Goal: Task Accomplishment & Management: Manage account settings

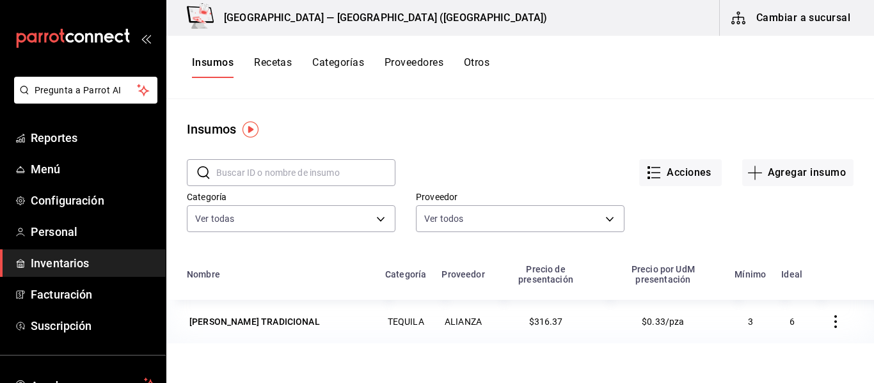
click at [216, 57] on button "Insumos" at bounding box center [213, 67] width 42 height 22
click at [215, 63] on button "Insumos" at bounding box center [213, 67] width 42 height 22
drag, startPoint x: 96, startPoint y: 257, endPoint x: 215, endPoint y: 40, distance: 246.9
click at [96, 257] on span "Inventarios" at bounding box center [93, 263] width 125 height 17
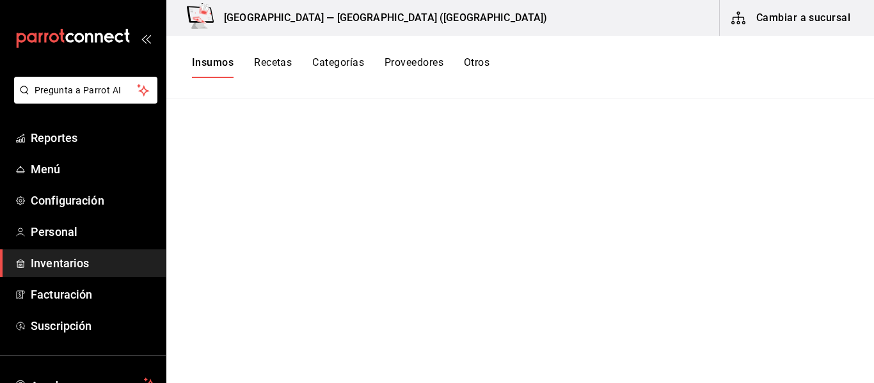
click at [824, 19] on button "Cambiar a sucursal" at bounding box center [792, 18] width 144 height 36
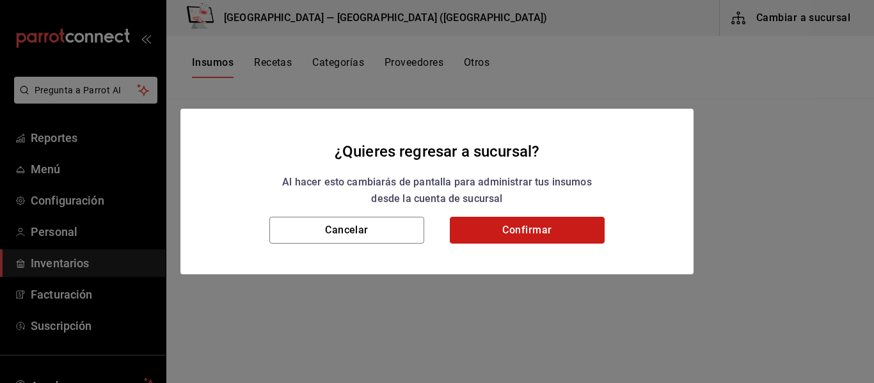
click at [517, 234] on button "Confirmar" at bounding box center [527, 230] width 155 height 27
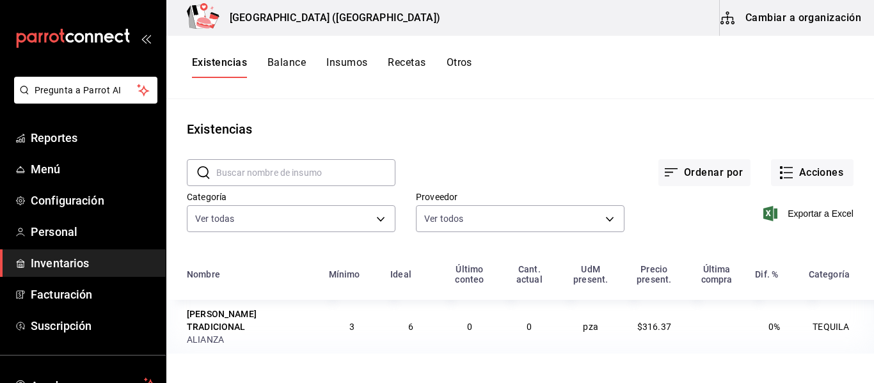
click at [232, 59] on button "Existencias" at bounding box center [219, 67] width 55 height 22
click at [805, 23] on button "Cambiar a organización" at bounding box center [792, 18] width 144 height 36
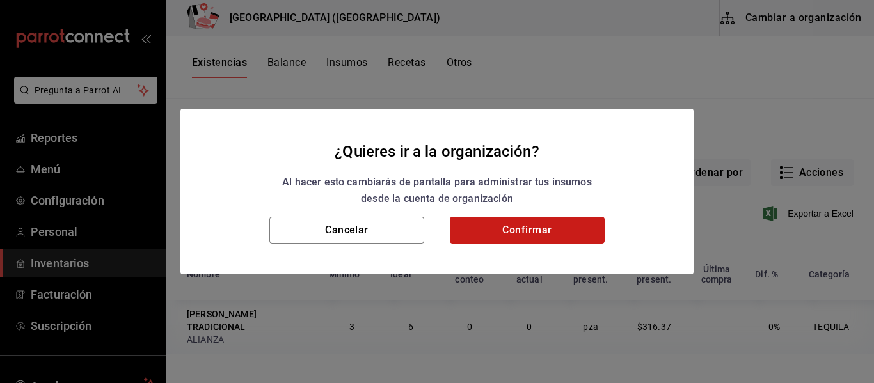
click at [509, 237] on button "Confirmar" at bounding box center [527, 230] width 155 height 27
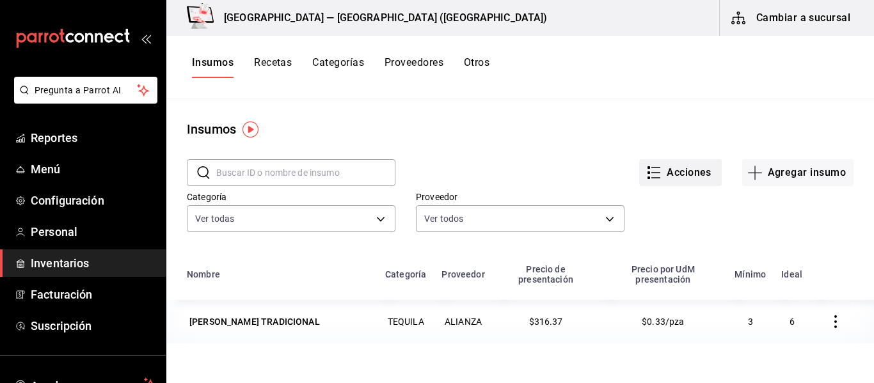
click at [654, 165] on button "Acciones" at bounding box center [680, 172] width 83 height 27
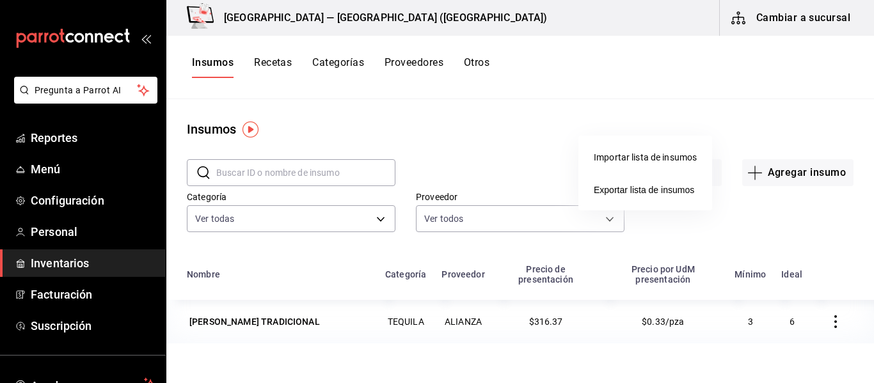
click at [656, 160] on div "Importar lista de insumos" at bounding box center [645, 157] width 103 height 13
click at [0, 0] on input "Importar lista de insumos" at bounding box center [0, 0] width 0 height 0
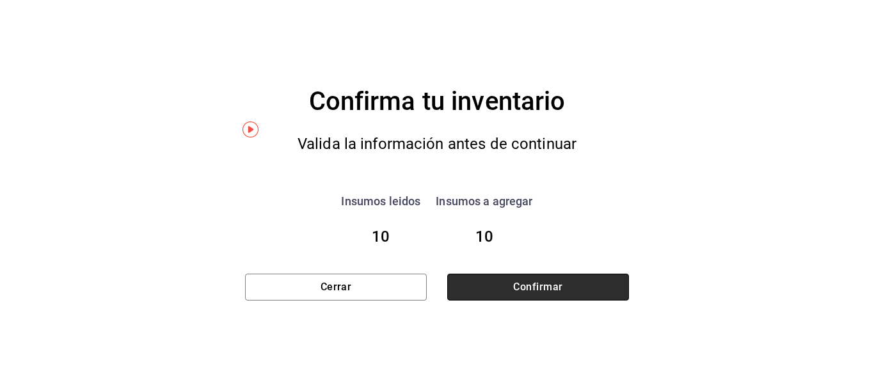
click at [511, 281] on button "Confirmar" at bounding box center [538, 287] width 182 height 27
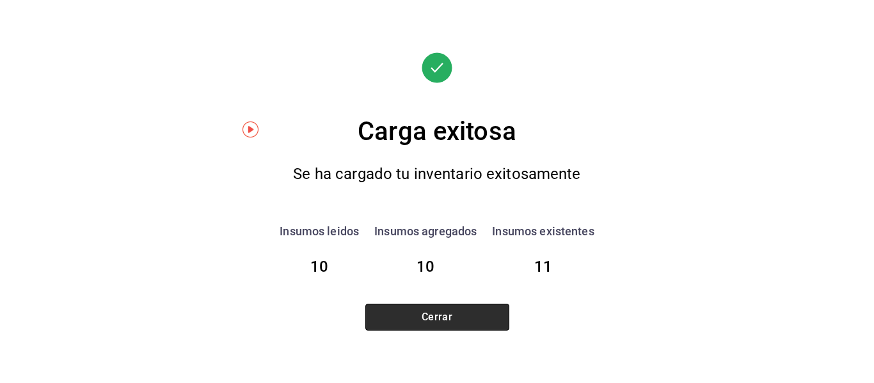
click at [443, 319] on button "Cerrar" at bounding box center [437, 317] width 144 height 27
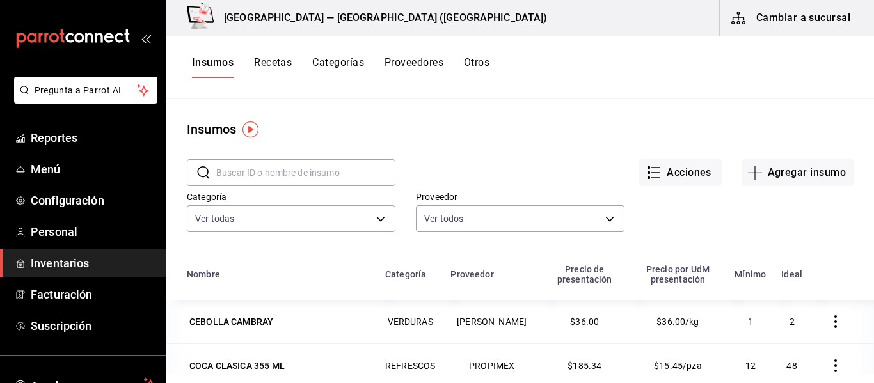
drag, startPoint x: 274, startPoint y: 60, endPoint x: 282, endPoint y: 63, distance: 8.3
click at [274, 60] on button "Recetas" at bounding box center [273, 67] width 38 height 22
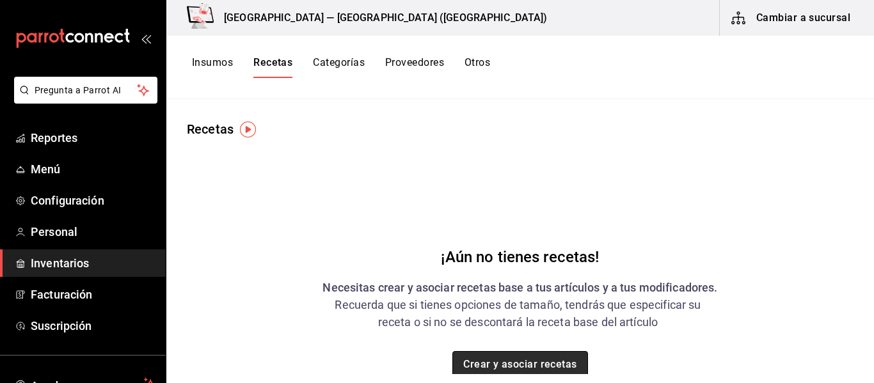
click at [567, 363] on button "Crear y asociar recetas" at bounding box center [520, 364] width 136 height 27
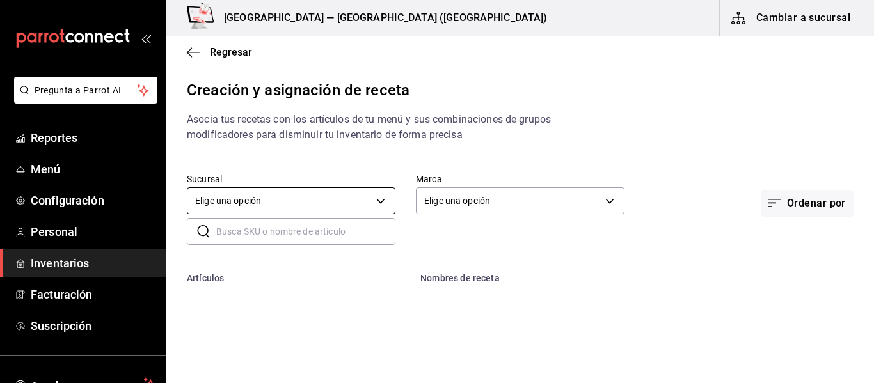
click at [371, 199] on body "Pregunta a Parrot AI Reportes Menú Configuración Personal Inventarios Facturaci…" at bounding box center [437, 181] width 874 height 362
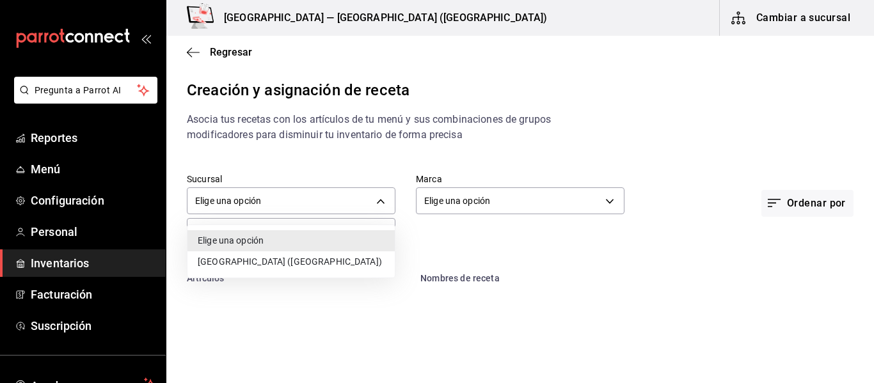
click at [307, 242] on li "Elige una opción" at bounding box center [291, 240] width 207 height 21
click at [306, 268] on li "[GEOGRAPHIC_DATA] ([GEOGRAPHIC_DATA])" at bounding box center [291, 262] width 207 height 21
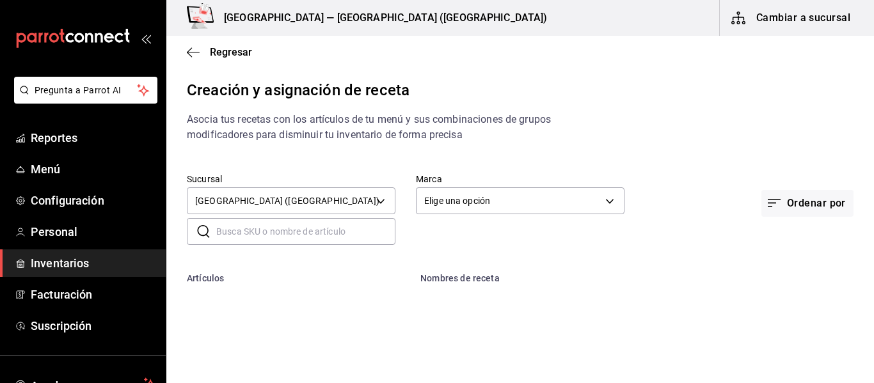
type input "cde84ca6-7513-4018-b3c9-b8fd3df963fb"
click at [526, 206] on div at bounding box center [437, 191] width 874 height 383
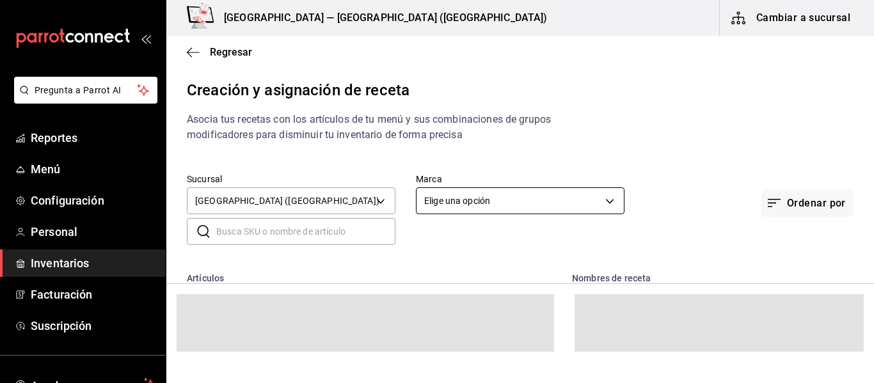
click at [611, 201] on body "Pregunta a Parrot AI Reportes Menú Configuración Personal Inventarios Facturaci…" at bounding box center [437, 181] width 874 height 362
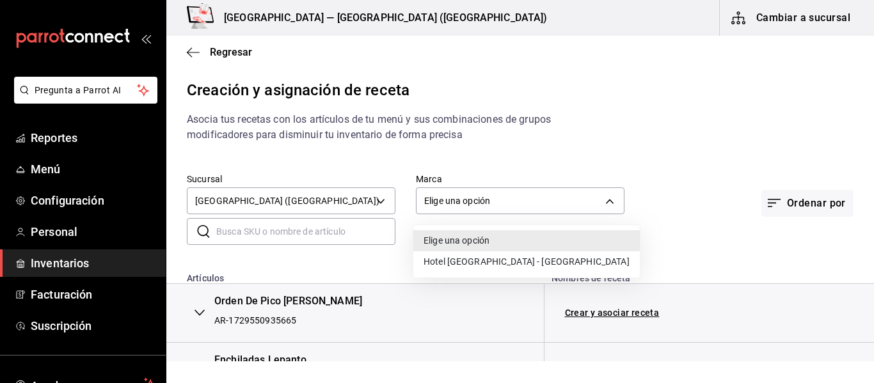
click at [548, 266] on li "Hotel Lepanto - Buenavista" at bounding box center [526, 262] width 227 height 21
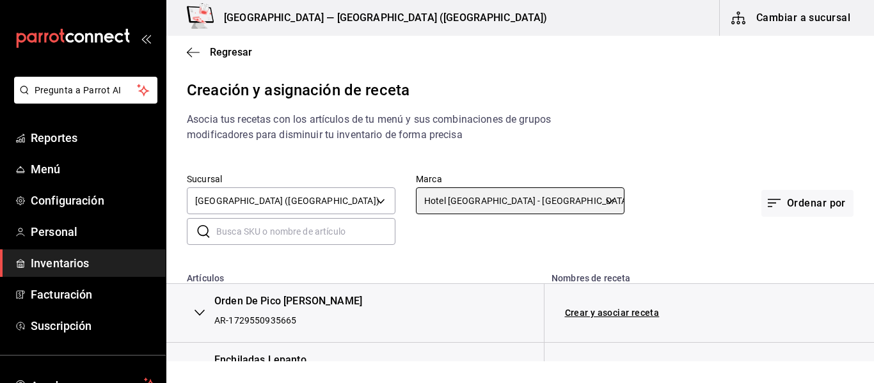
type input "78876d7d-d969-4c97-957f-d97bcaf374a8"
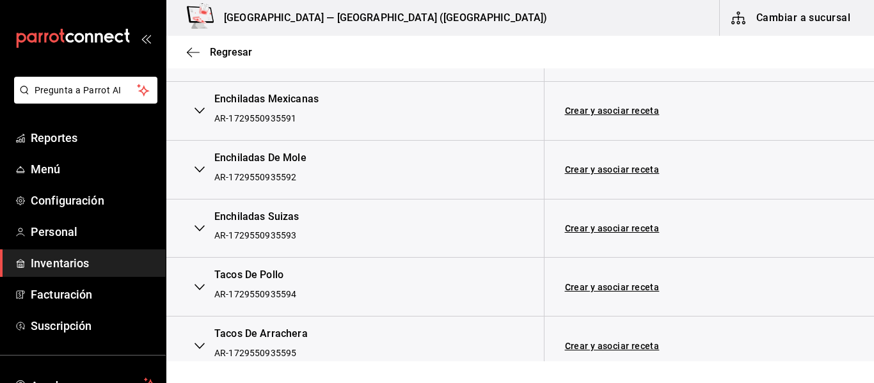
scroll to position [384, 0]
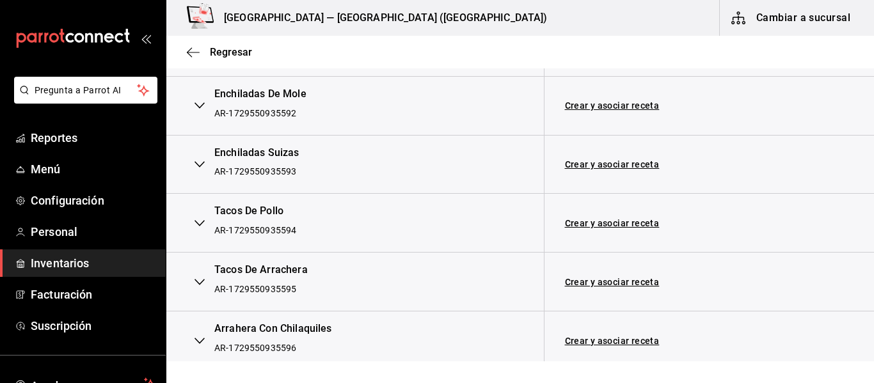
click at [310, 332] on div "Arrahera Con Chilaquiles" at bounding box center [273, 329] width 118 height 15
click at [641, 340] on link "Crear y asociar receta" at bounding box center [612, 341] width 95 height 9
click at [641, 340] on link "Receta Arrahera Con Chilaquiles" at bounding box center [635, 341] width 140 height 10
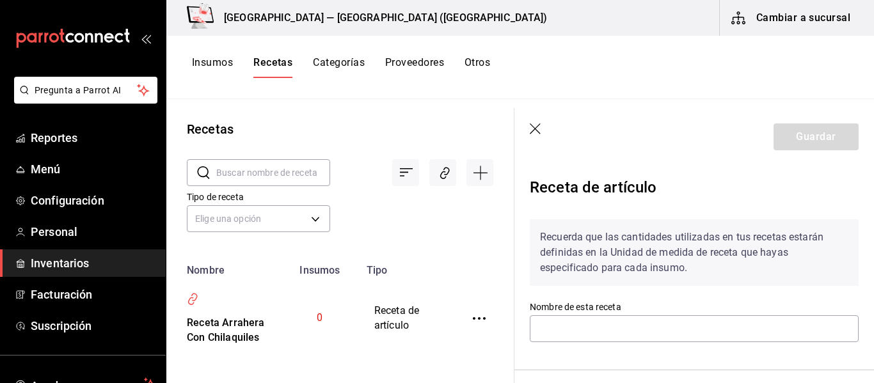
type input "Receta Arrahera Con Chilaquiles"
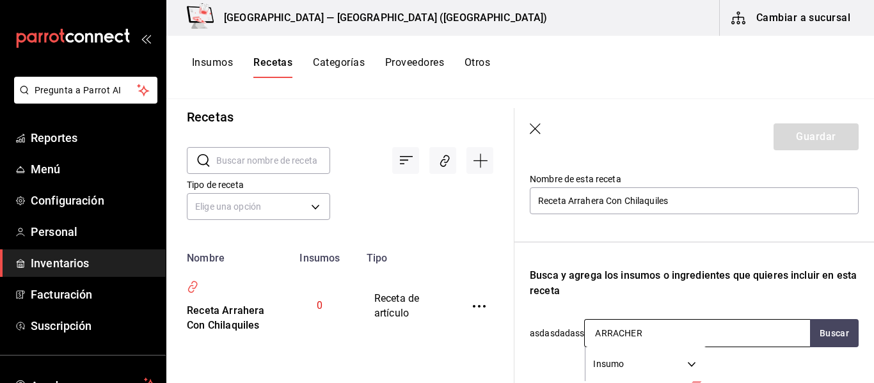
type input "ARRACHERA"
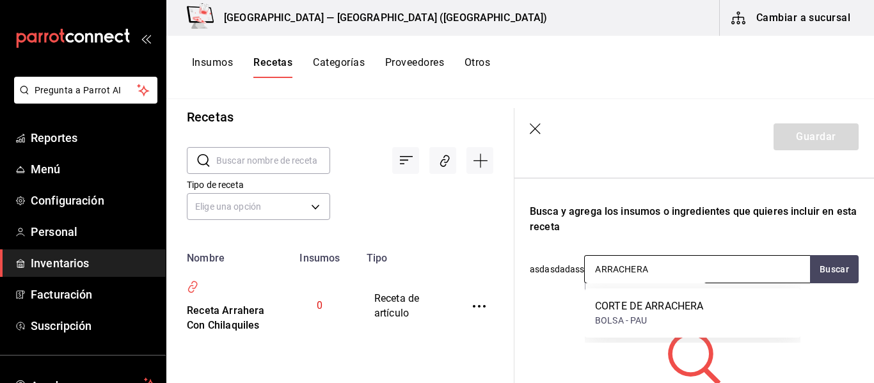
scroll to position [256, 0]
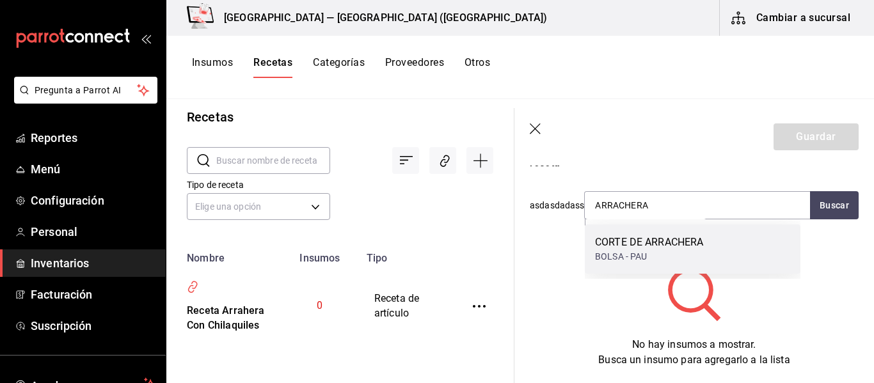
click at [637, 251] on div "BOLSA - PAU" at bounding box center [649, 256] width 108 height 13
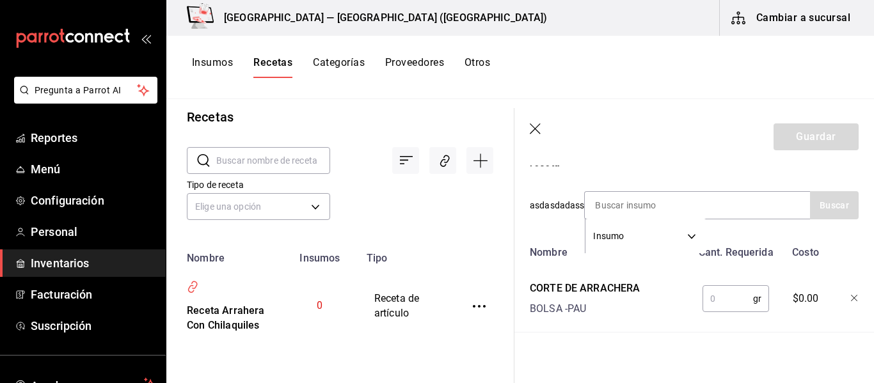
click at [719, 294] on input "text" at bounding box center [728, 299] width 51 height 26
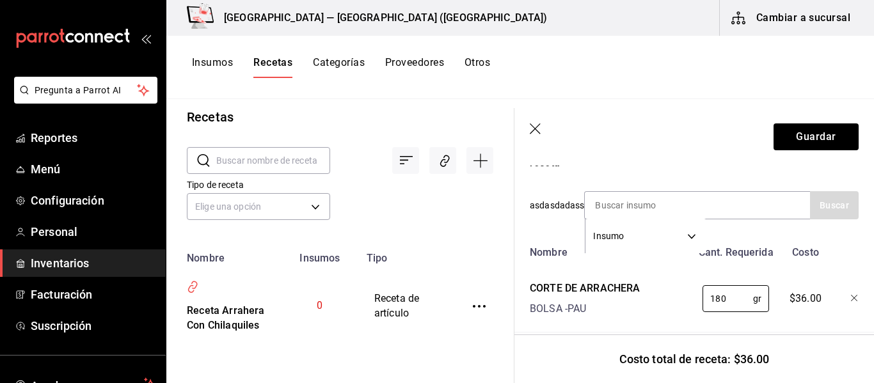
scroll to position [282, 0]
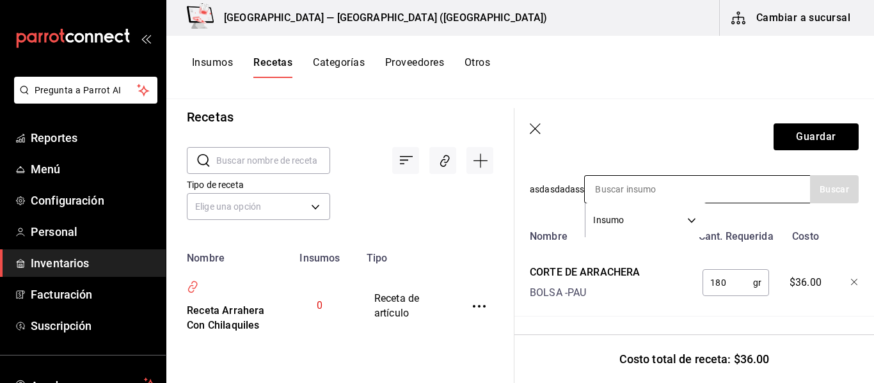
click at [692, 179] on input at bounding box center [649, 189] width 128 height 27
click at [724, 275] on input "180" at bounding box center [728, 283] width 51 height 26
type input "1"
type input "250"
click at [650, 180] on input at bounding box center [649, 189] width 128 height 27
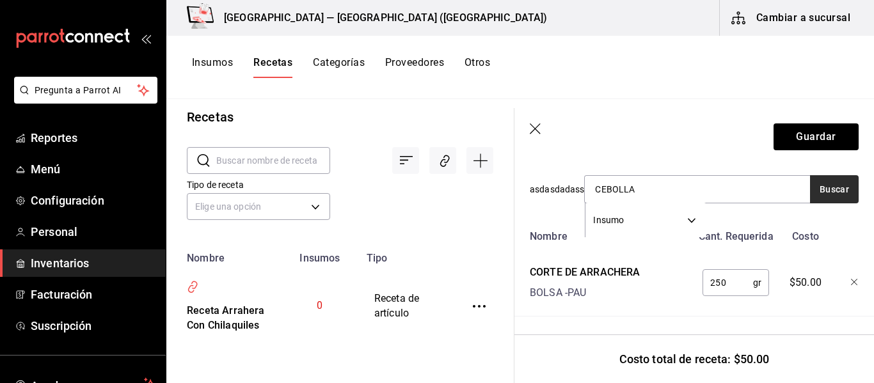
type input "CEBOLLA"
click at [839, 179] on button "Buscar" at bounding box center [834, 189] width 49 height 28
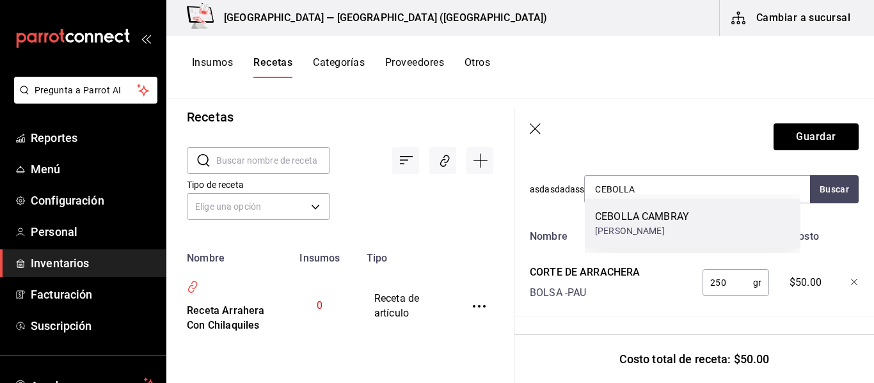
click at [652, 219] on div "CEBOLLA CAMBRAY" at bounding box center [642, 216] width 94 height 15
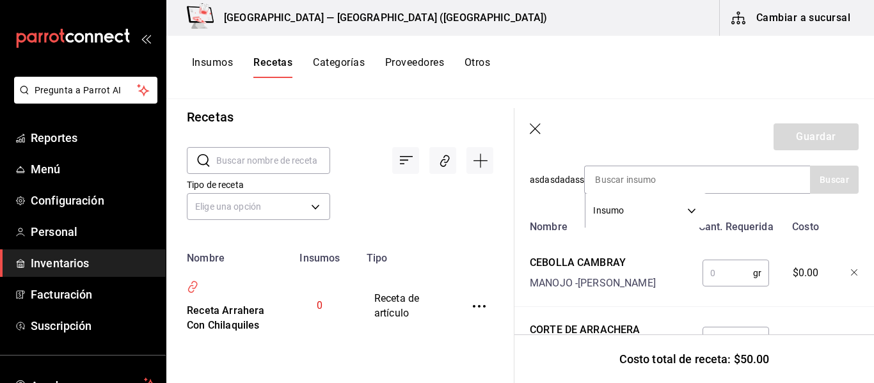
click at [710, 276] on input "text" at bounding box center [728, 273] width 51 height 26
type input "1"
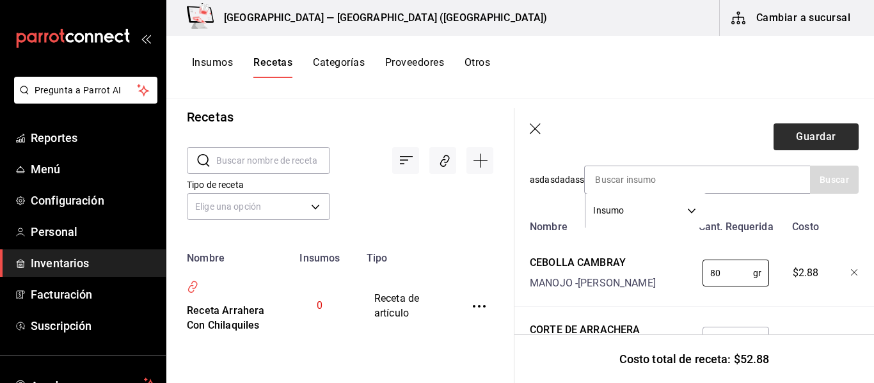
type input "80"
click at [792, 132] on button "Guardar" at bounding box center [816, 137] width 85 height 27
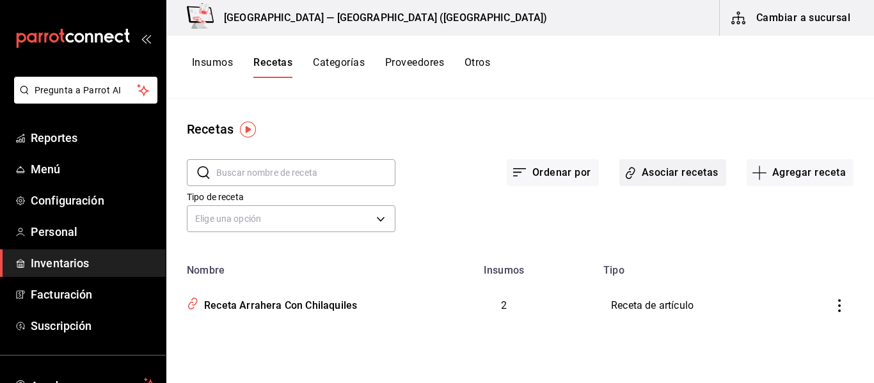
click at [675, 177] on button "Asociar recetas" at bounding box center [672, 172] width 107 height 27
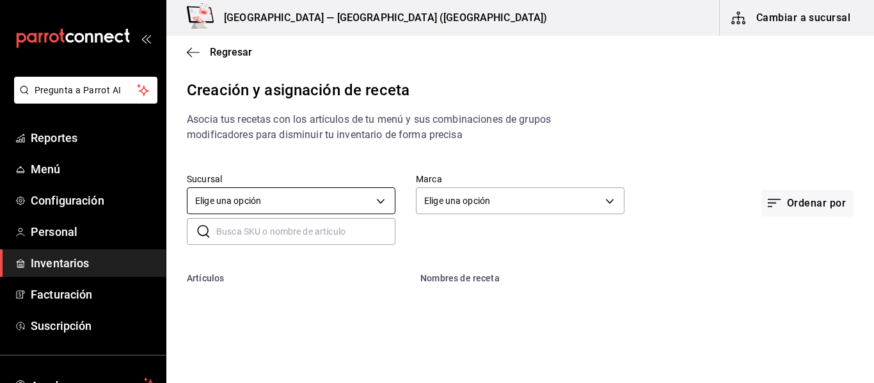
click at [269, 194] on body "Pregunta a Parrot AI Reportes Menú Configuración Personal Inventarios Facturaci…" at bounding box center [437, 181] width 874 height 362
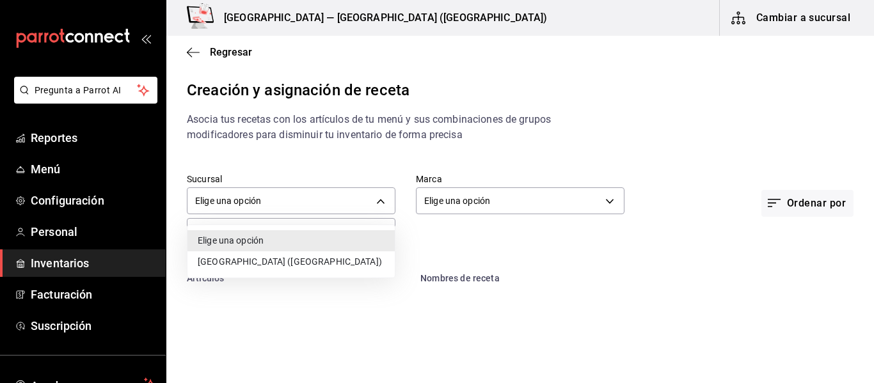
click at [294, 259] on li "[GEOGRAPHIC_DATA] ([GEOGRAPHIC_DATA])" at bounding box center [291, 262] width 207 height 21
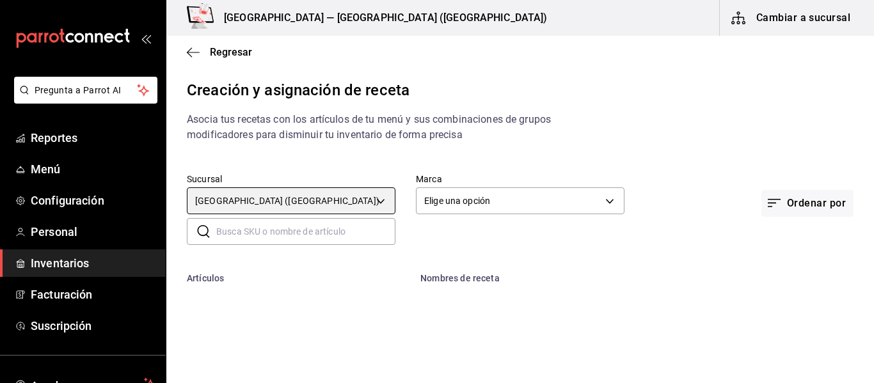
type input "cde84ca6-7513-4018-b3c9-b8fd3df963fb"
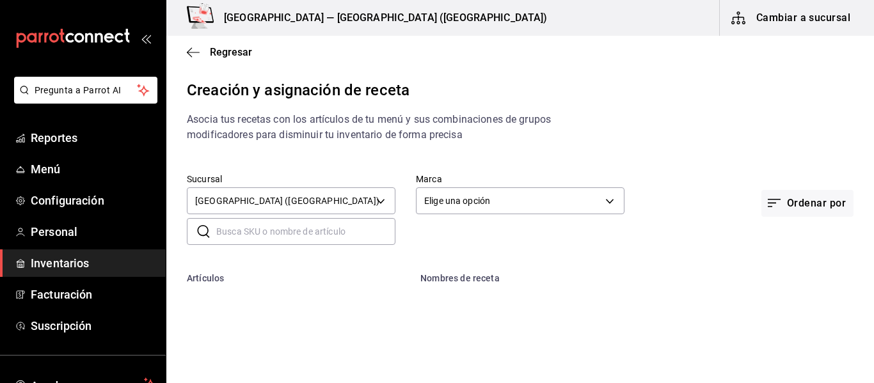
click at [591, 200] on div at bounding box center [437, 191] width 874 height 383
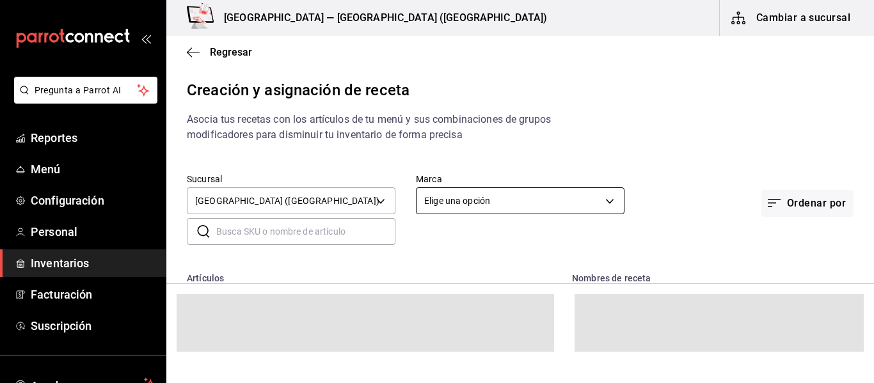
click at [601, 204] on body "Pregunta a Parrot AI Reportes Menú Configuración Personal Inventarios Facturaci…" at bounding box center [437, 181] width 874 height 362
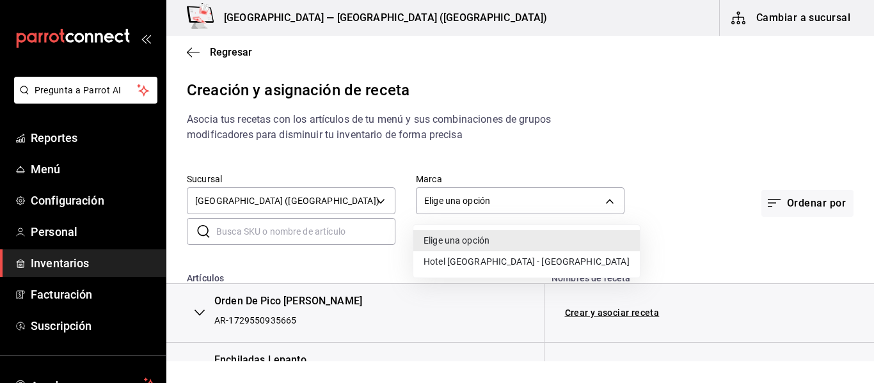
click at [490, 264] on li "Hotel Lepanto - Buenavista" at bounding box center [526, 262] width 227 height 21
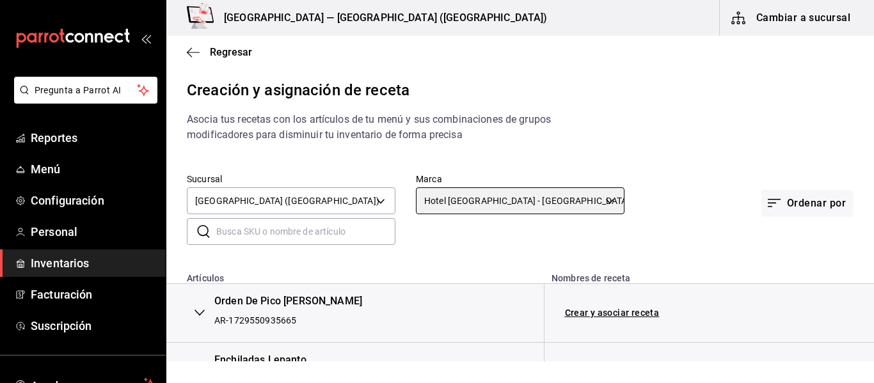
type input "78876d7d-d969-4c97-957f-d97bcaf374a8"
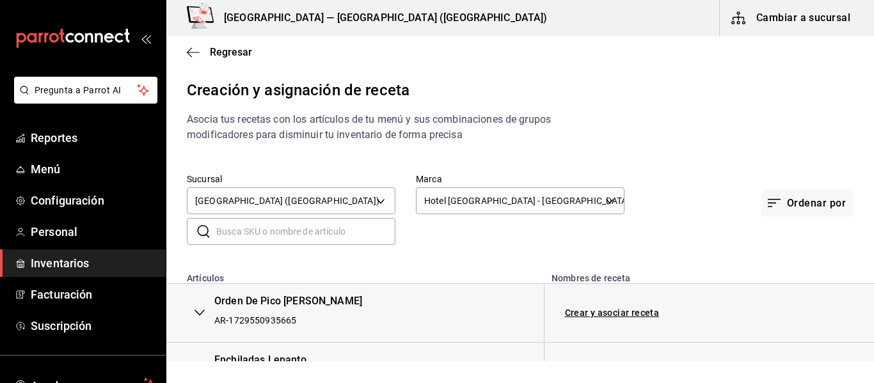
click at [269, 230] on input "text" at bounding box center [305, 232] width 179 height 26
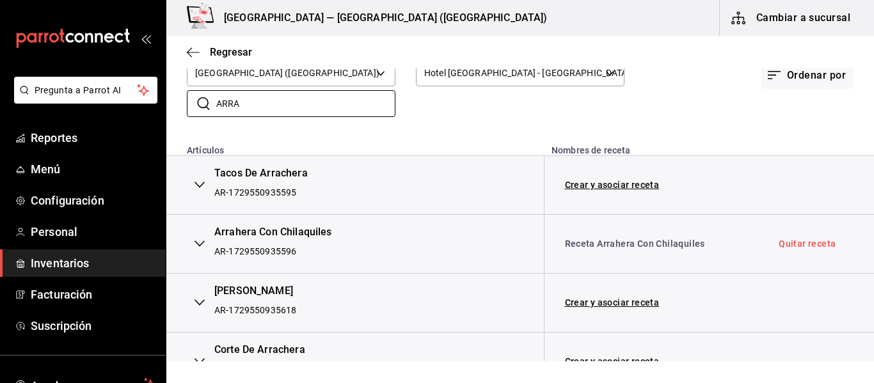
scroll to position [158, 0]
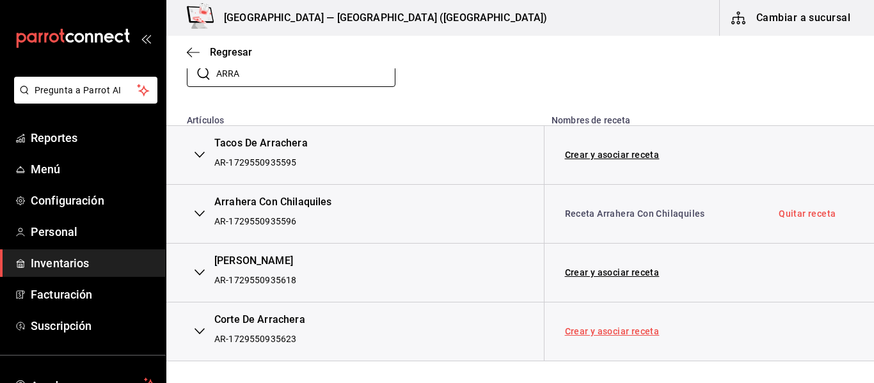
type input "ARRA"
click at [635, 332] on link "Crear y asociar receta" at bounding box center [612, 331] width 95 height 9
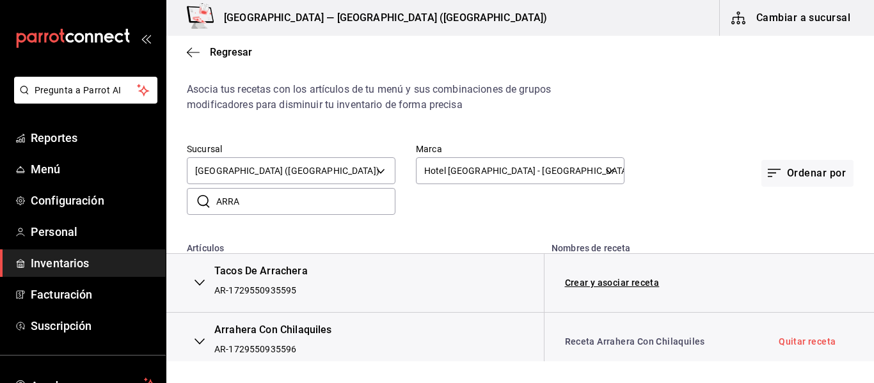
scroll to position [0, 0]
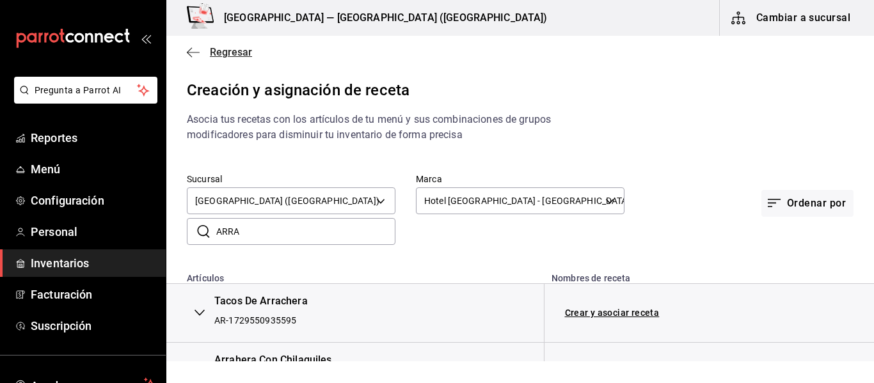
click at [200, 53] on span "Regresar" at bounding box center [219, 52] width 65 height 12
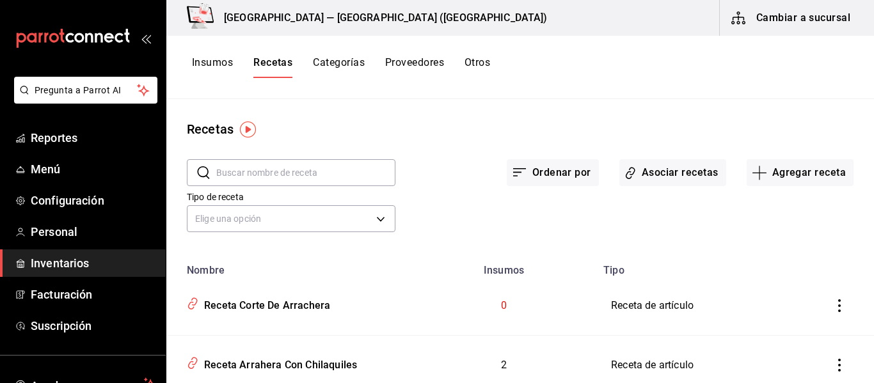
click at [265, 61] on button "Recetas" at bounding box center [272, 67] width 39 height 22
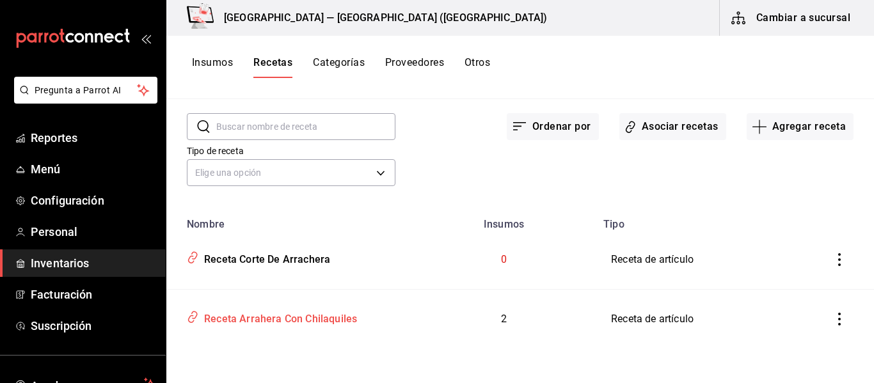
click at [307, 321] on div "Receta Arrahera Con Chilaquiles" at bounding box center [278, 317] width 158 height 20
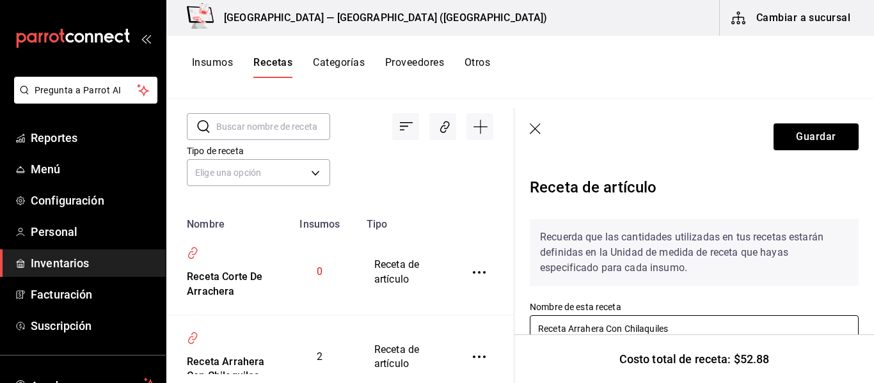
scroll to position [64, 0]
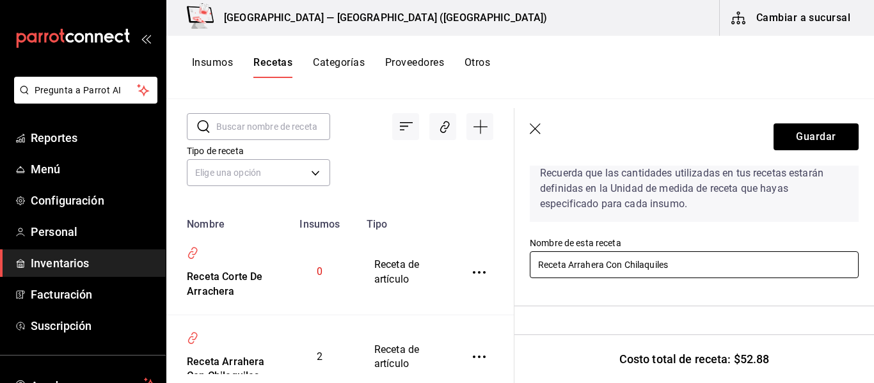
drag, startPoint x: 682, startPoint y: 273, endPoint x: 516, endPoint y: 262, distance: 166.1
click at [516, 262] on div "Receta de artículo Recuerda que las cantidades utilizadas en tus recetas estará…" at bounding box center [695, 380] width 360 height 557
type input "CORTE ARRACHERA"
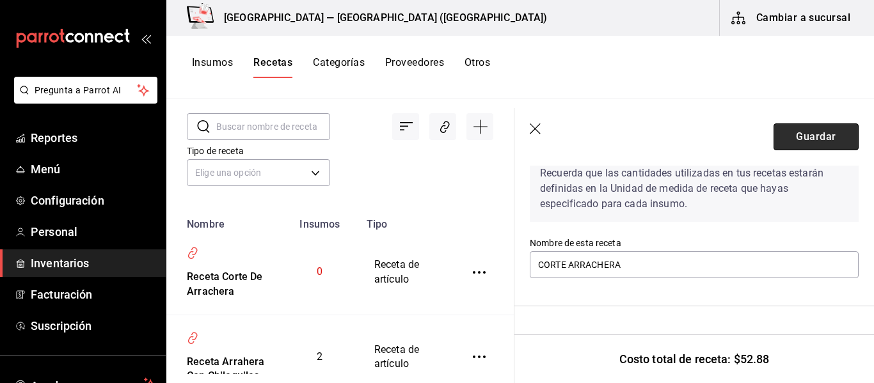
click at [811, 126] on button "Guardar" at bounding box center [816, 137] width 85 height 27
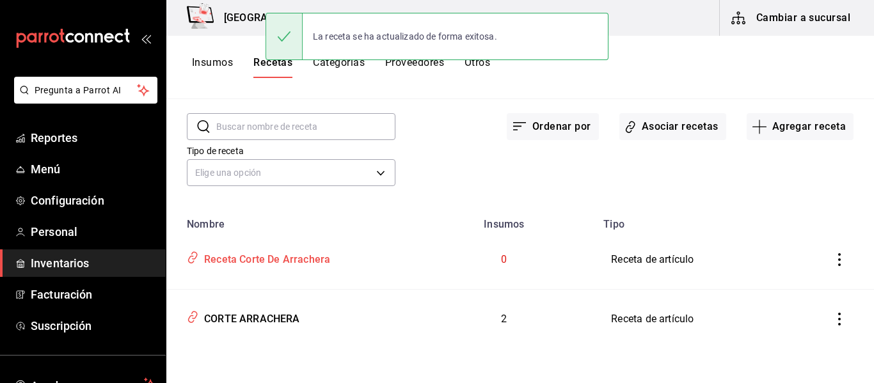
click at [306, 257] on div "Receta Corte De Arrachera" at bounding box center [264, 258] width 131 height 20
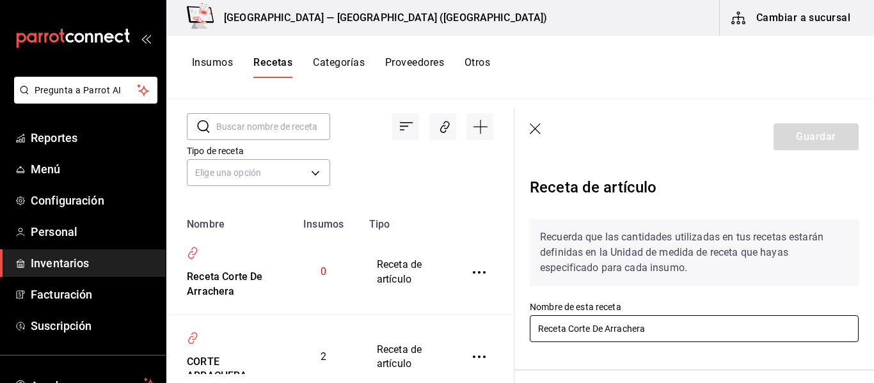
drag, startPoint x: 668, startPoint y: 328, endPoint x: 478, endPoint y: 316, distance: 190.5
click at [478, 316] on div "Recetas ​ ​ Tipo de receta Elige una opción default Nombre Insumos Tipo Receta …" at bounding box center [520, 236] width 708 height 275
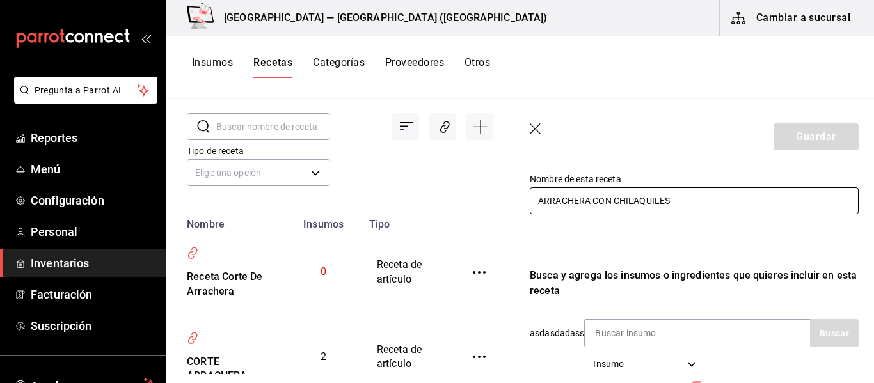
scroll to position [256, 0]
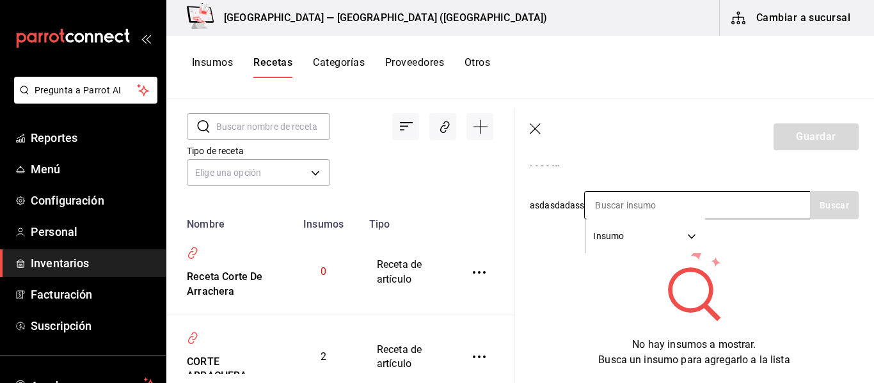
type input "ARRACHERA CON CHILAQUILES"
click at [610, 202] on input at bounding box center [649, 205] width 128 height 27
type input "ARRACHERA"
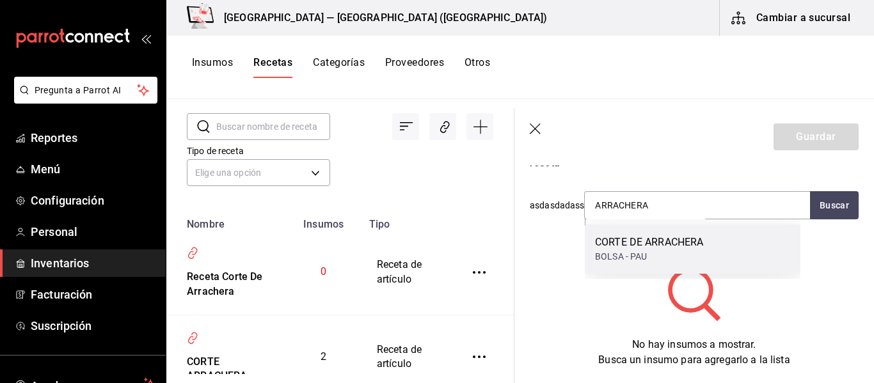
click at [657, 232] on div "CORTE DE ARRACHERA BOLSA - PAU" at bounding box center [693, 249] width 216 height 49
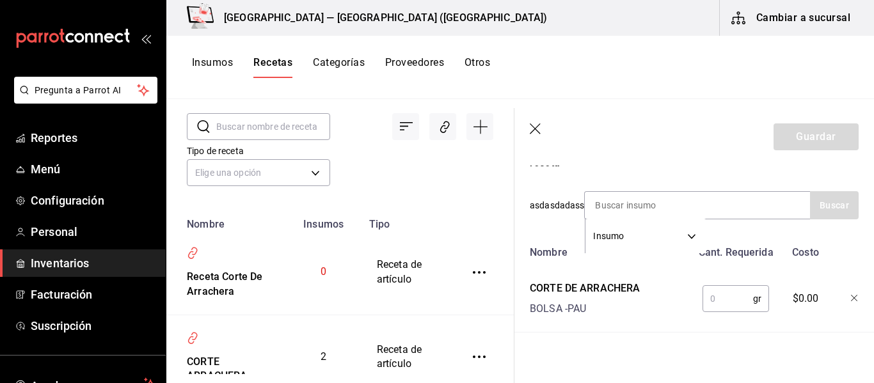
click at [713, 298] on input "text" at bounding box center [728, 299] width 51 height 26
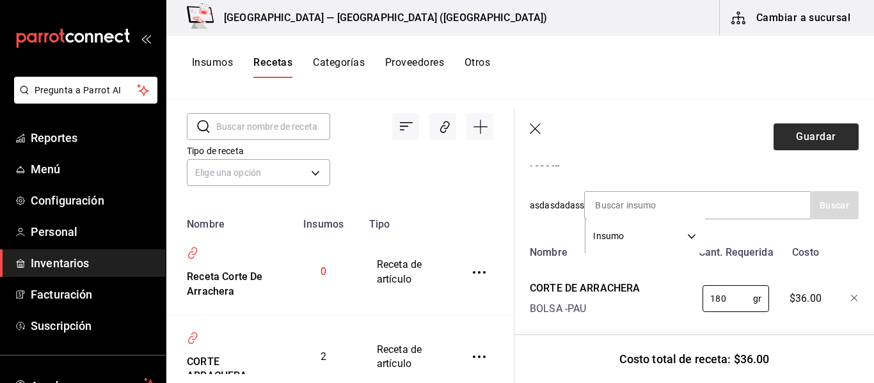
type input "180"
click at [819, 132] on button "Guardar" at bounding box center [816, 137] width 85 height 27
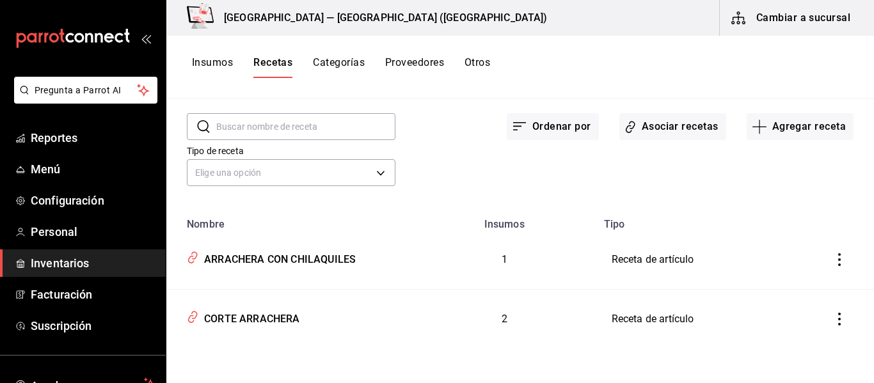
click at [823, 12] on button "Cambiar a sucursal" at bounding box center [792, 18] width 144 height 36
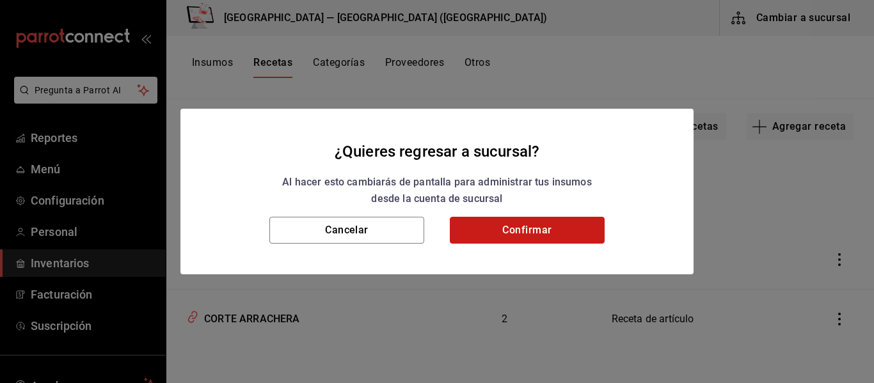
click at [533, 238] on button "Confirmar" at bounding box center [527, 230] width 155 height 27
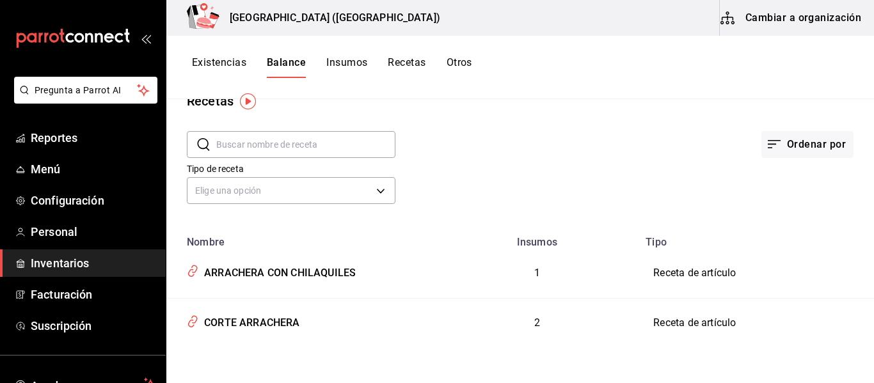
scroll to position [28, 0]
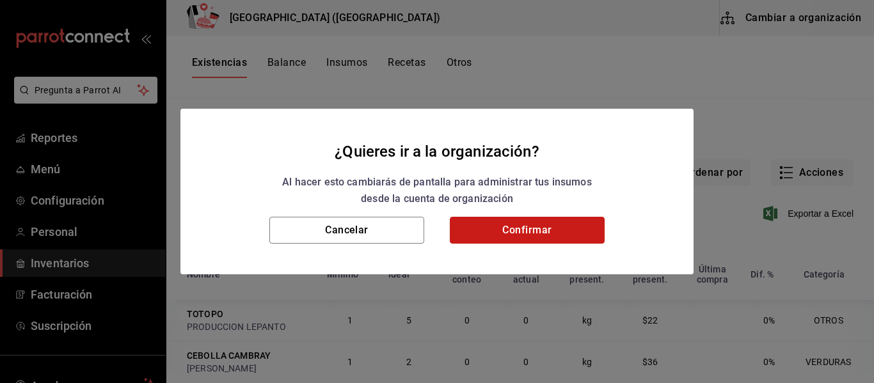
click at [533, 232] on button "Confirmar" at bounding box center [527, 230] width 155 height 27
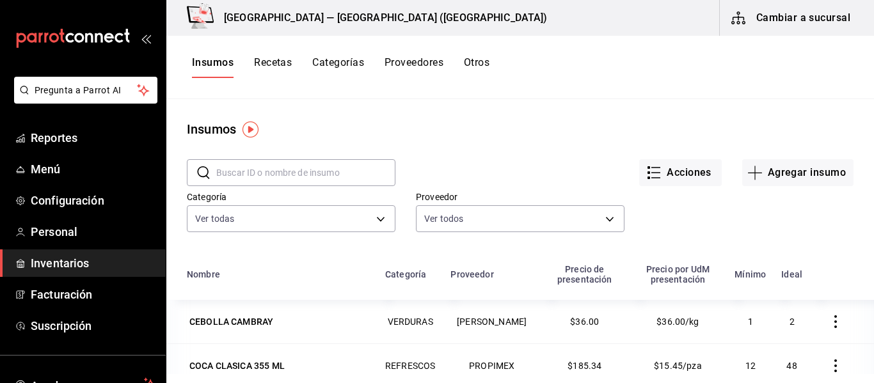
click at [792, 22] on button "Cambiar a sucursal" at bounding box center [792, 18] width 144 height 36
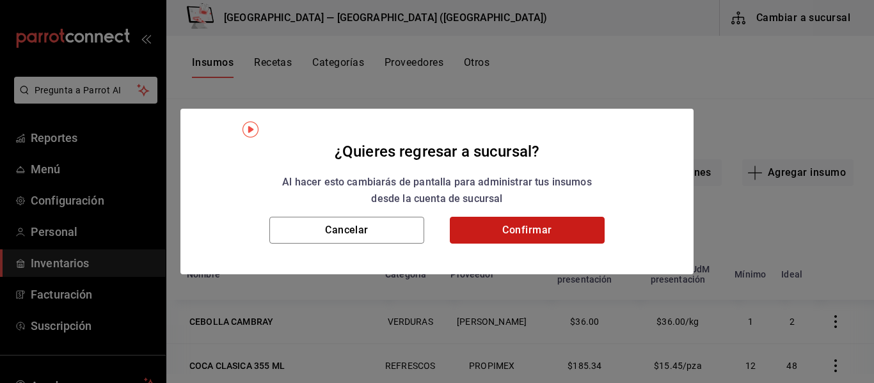
click at [560, 228] on button "Confirmar" at bounding box center [527, 230] width 155 height 27
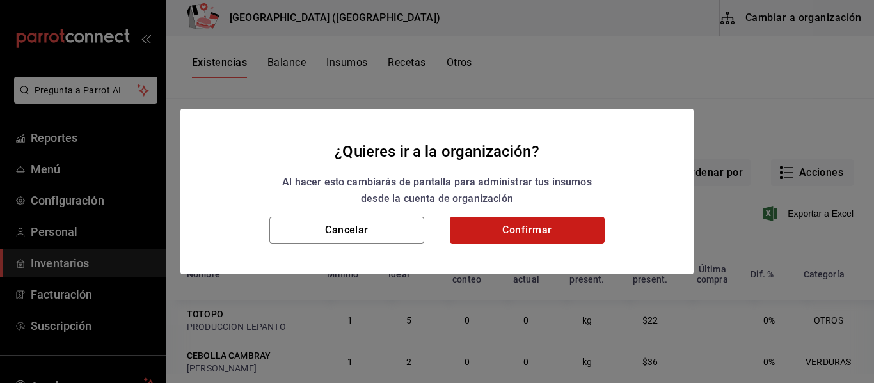
click at [560, 228] on button "Confirmar" at bounding box center [527, 230] width 155 height 27
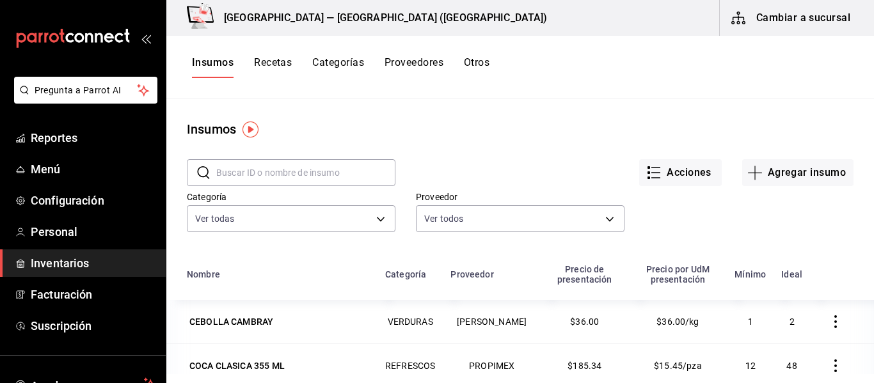
click at [227, 71] on button "Insumos" at bounding box center [213, 67] width 42 height 22
click at [219, 62] on button "Insumos" at bounding box center [213, 67] width 42 height 22
click at [788, 15] on button "Cambiar a sucursal" at bounding box center [792, 18] width 144 height 36
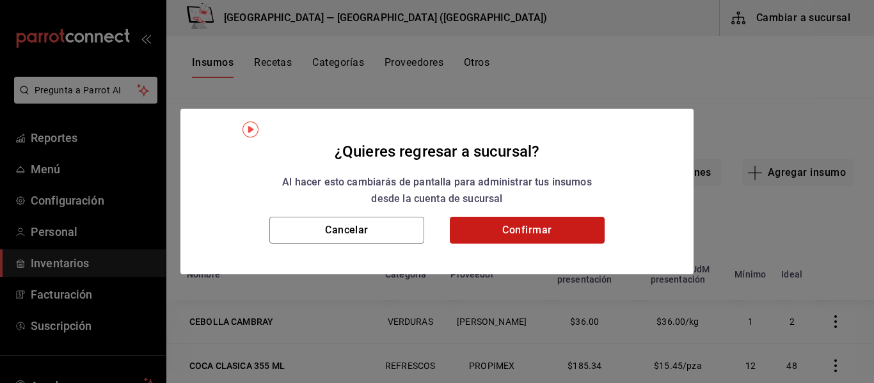
click at [577, 231] on button "Confirmar" at bounding box center [527, 230] width 155 height 27
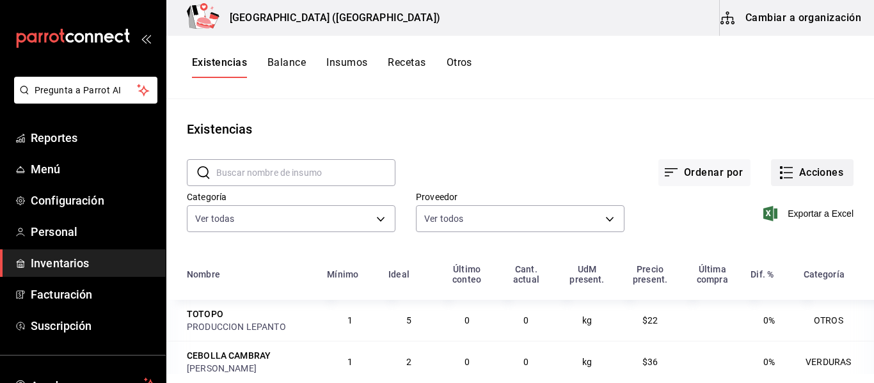
click at [815, 175] on button "Acciones" at bounding box center [812, 172] width 83 height 27
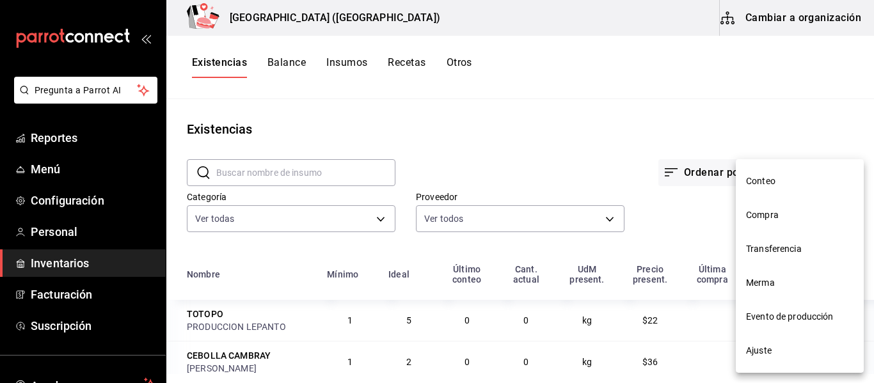
click at [795, 116] on div at bounding box center [437, 191] width 874 height 383
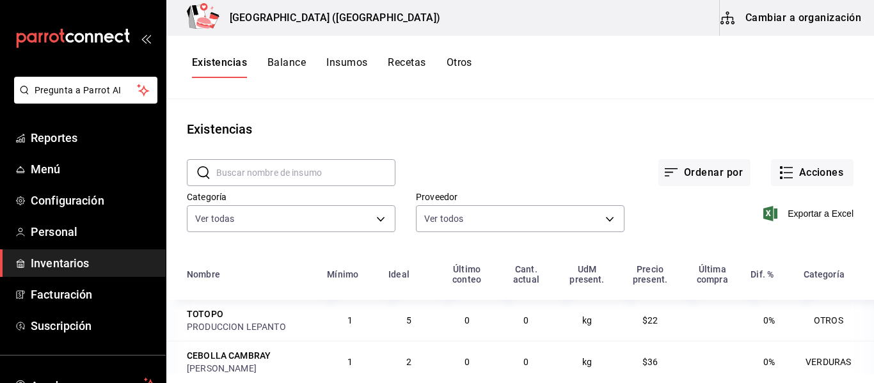
click at [98, 269] on span "Inventarios" at bounding box center [93, 263] width 125 height 17
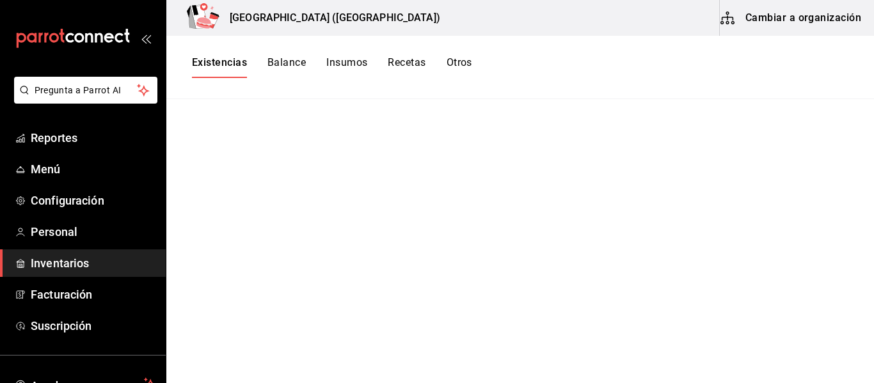
click at [233, 60] on button "Existencias" at bounding box center [219, 67] width 55 height 22
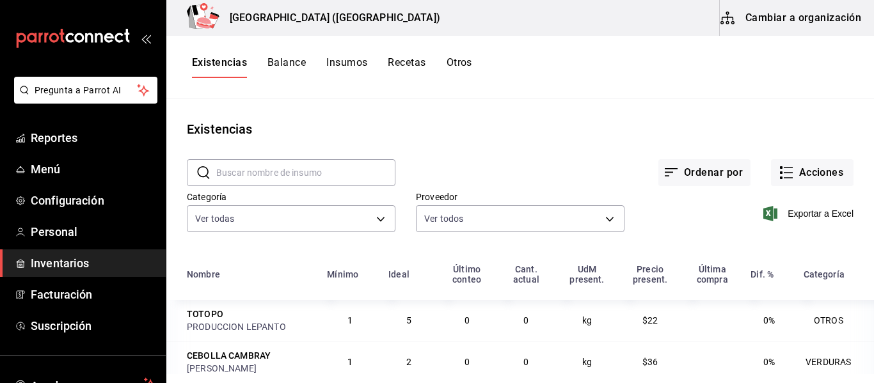
click at [791, 24] on button "Cambiar a organización" at bounding box center [792, 18] width 144 height 36
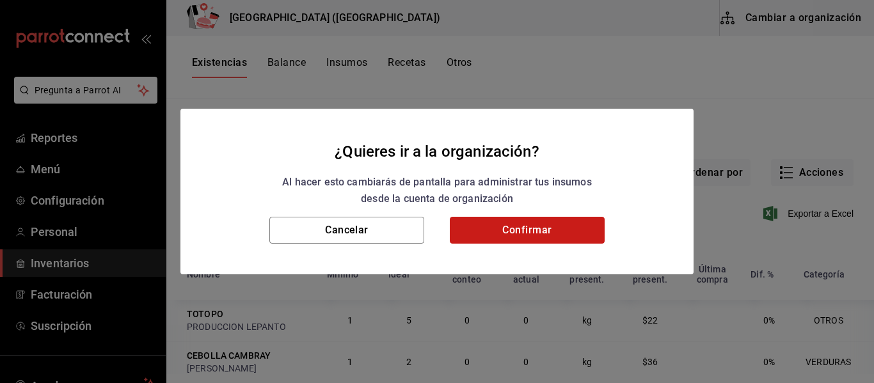
click at [571, 234] on button "Confirmar" at bounding box center [527, 230] width 155 height 27
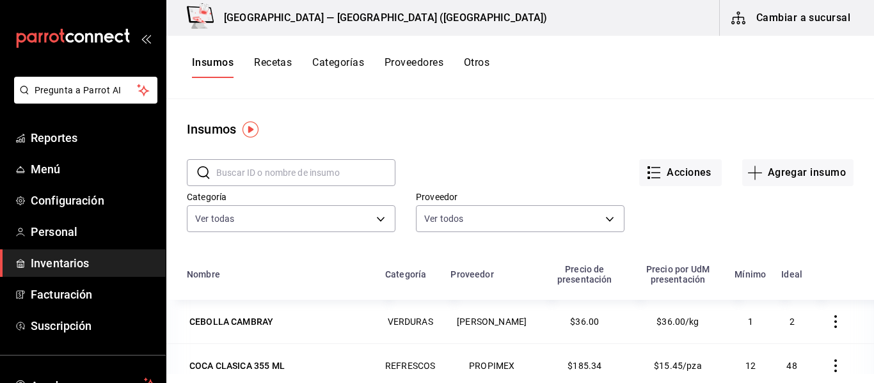
click at [337, 63] on button "Categorías" at bounding box center [338, 67] width 52 height 22
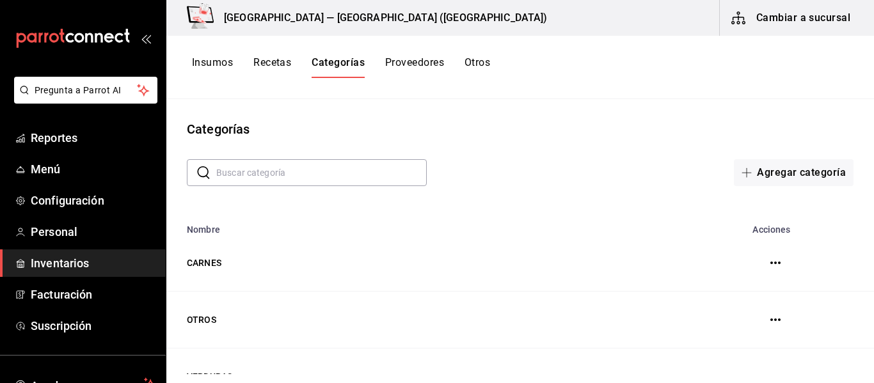
click at [285, 64] on button "Recetas" at bounding box center [272, 67] width 38 height 22
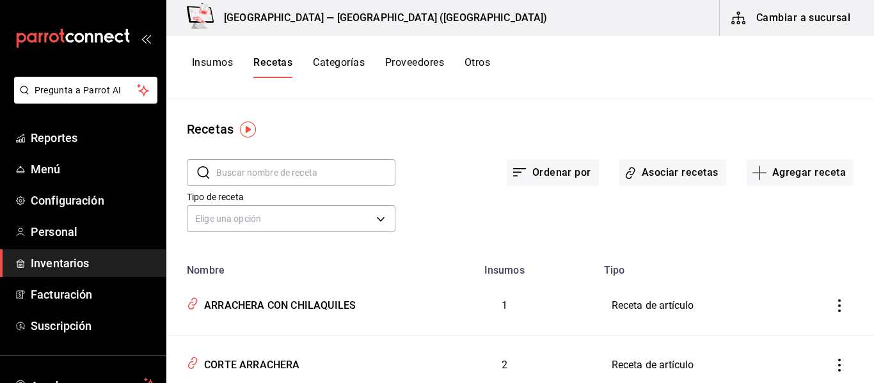
click at [215, 64] on button "Insumos" at bounding box center [212, 67] width 41 height 22
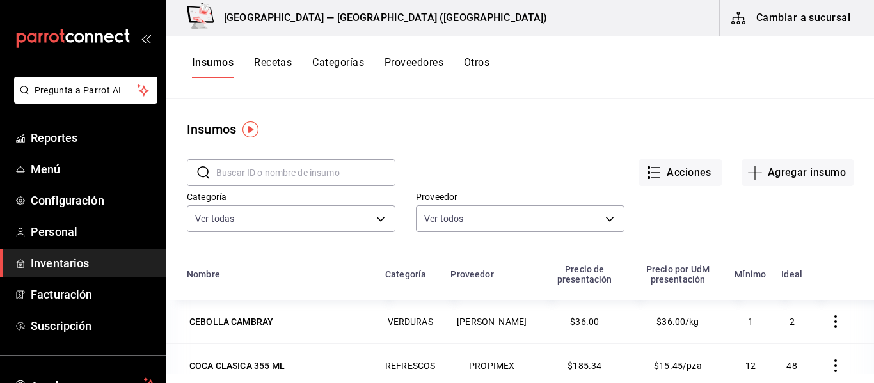
click at [814, 21] on button "Cambiar a sucursal" at bounding box center [792, 18] width 144 height 36
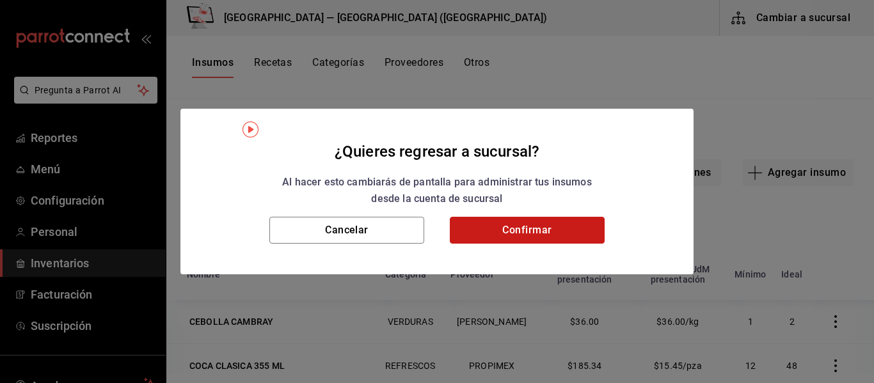
click at [534, 239] on button "Confirmar" at bounding box center [527, 230] width 155 height 27
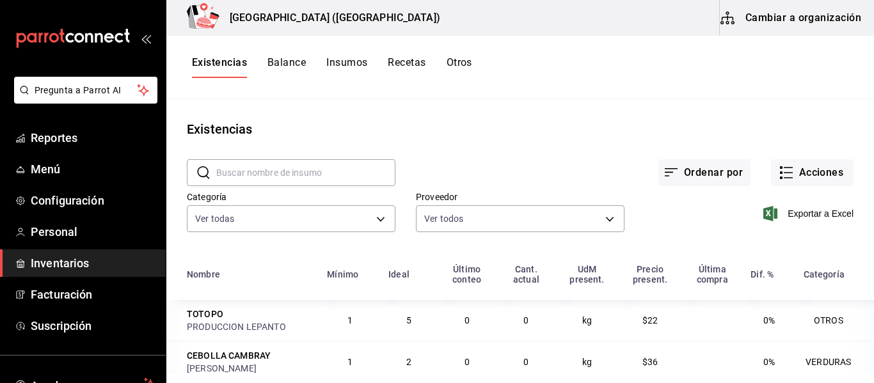
click at [773, 21] on button "Cambiar a organización" at bounding box center [792, 18] width 144 height 36
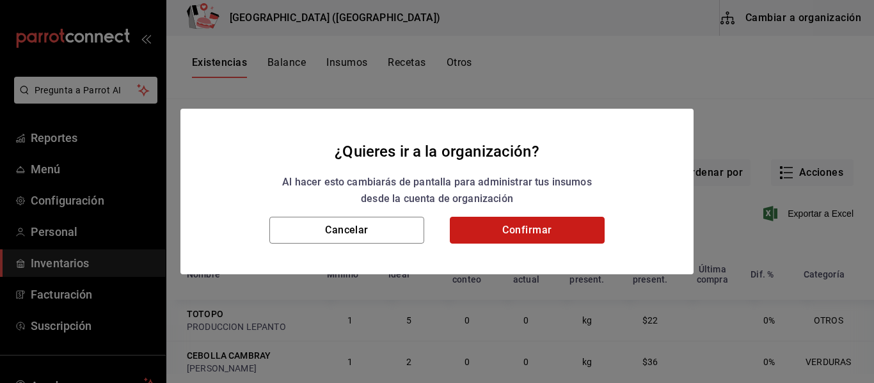
click at [502, 223] on button "Confirmar" at bounding box center [527, 230] width 155 height 27
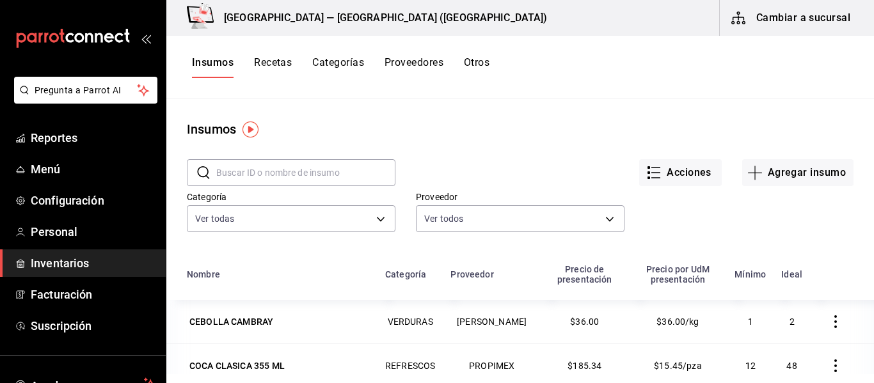
click at [108, 266] on span "Inventarios" at bounding box center [93, 263] width 125 height 17
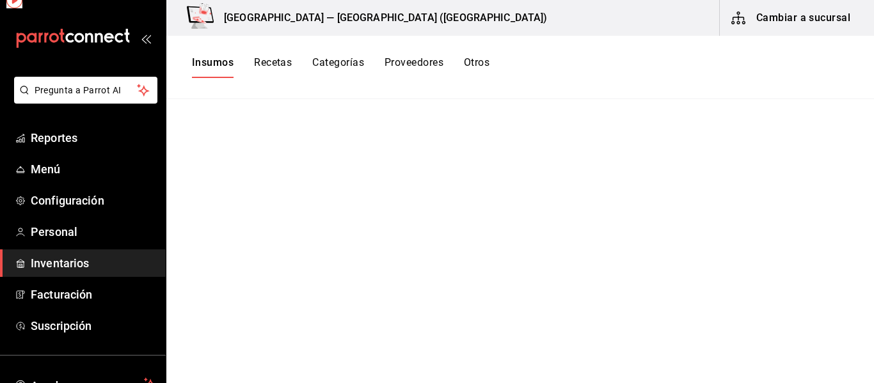
click at [108, 266] on span "Inventarios" at bounding box center [93, 263] width 125 height 17
click at [285, 66] on button "Recetas" at bounding box center [273, 67] width 38 height 22
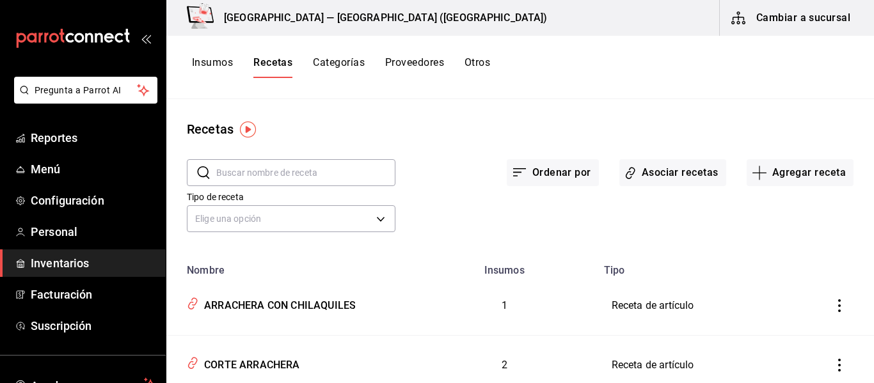
click at [335, 65] on button "Categorías" at bounding box center [339, 67] width 52 height 22
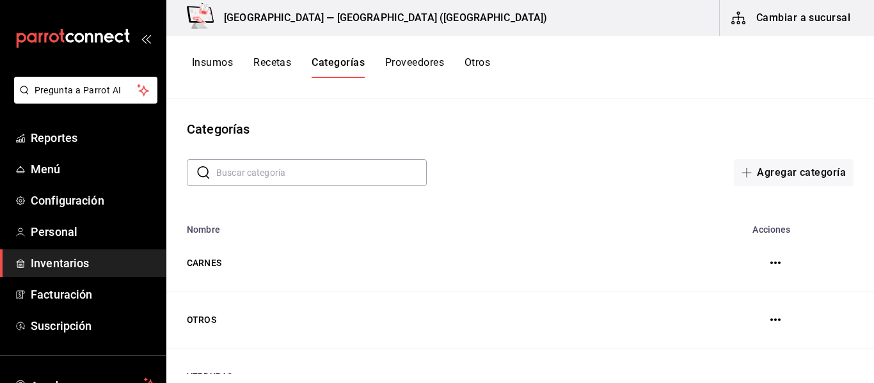
click at [409, 63] on button "Proveedores" at bounding box center [414, 67] width 59 height 22
click at [485, 70] on button "Otros" at bounding box center [480, 67] width 26 height 22
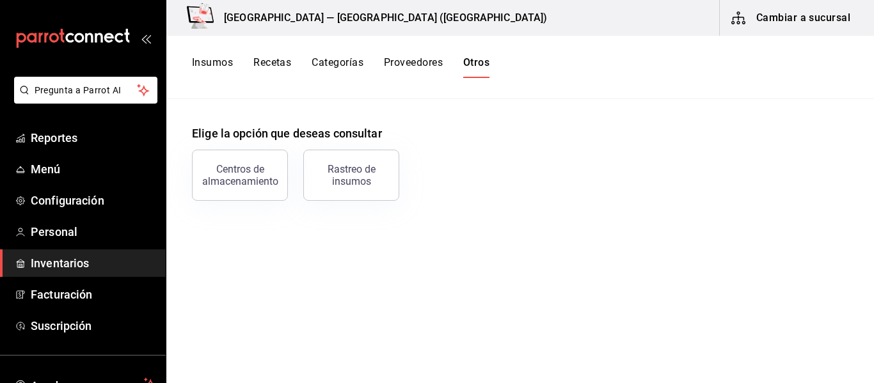
click at [215, 67] on button "Insumos" at bounding box center [212, 67] width 41 height 22
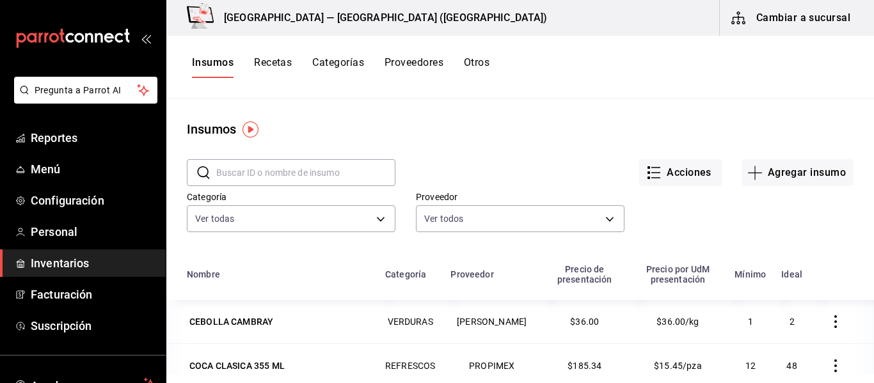
click at [794, 22] on button "Cambiar a sucursal" at bounding box center [792, 18] width 144 height 36
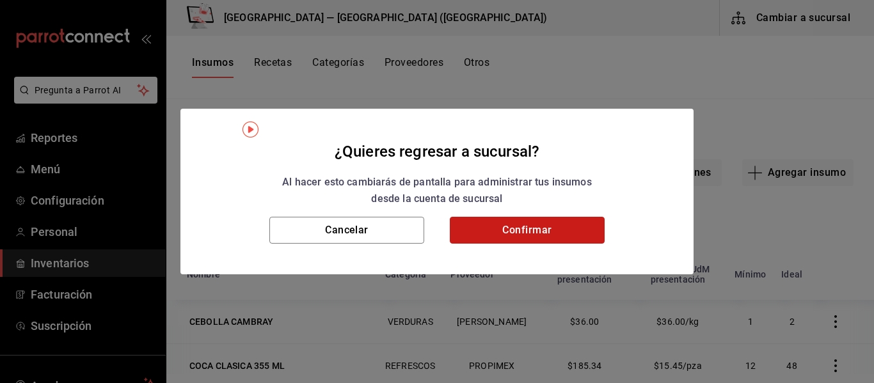
click at [580, 227] on button "Confirmar" at bounding box center [527, 230] width 155 height 27
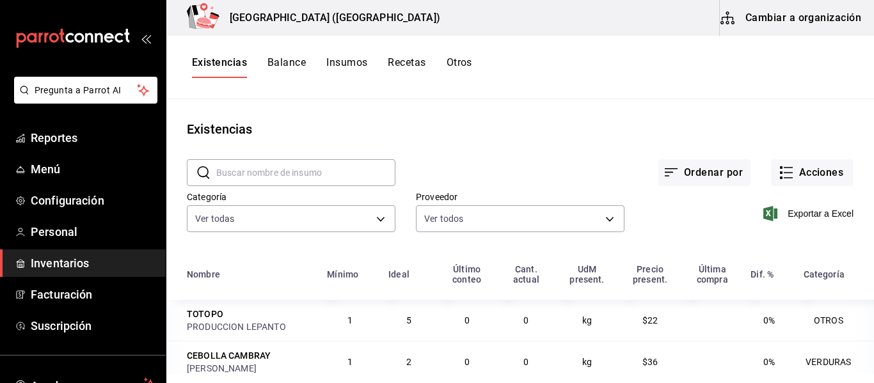
click at [421, 66] on button "Recetas" at bounding box center [407, 67] width 38 height 22
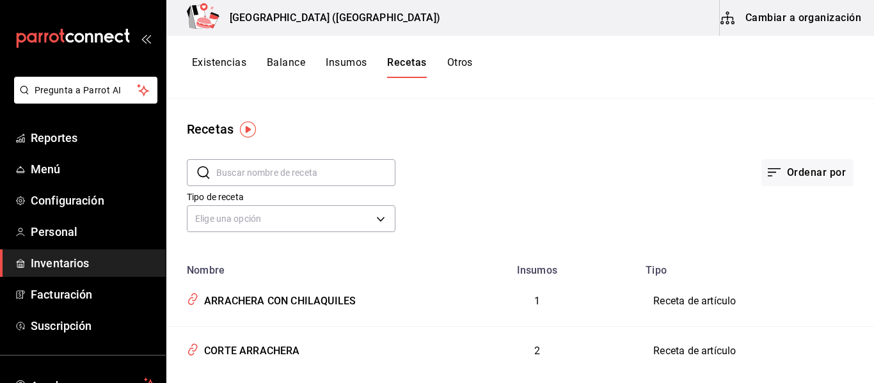
click at [760, 32] on button "Cambiar a organización" at bounding box center [792, 18] width 144 height 36
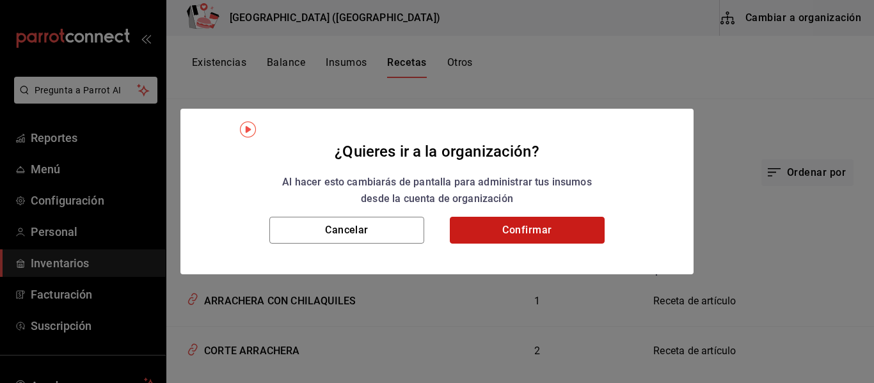
click at [584, 227] on button "Confirmar" at bounding box center [527, 230] width 155 height 27
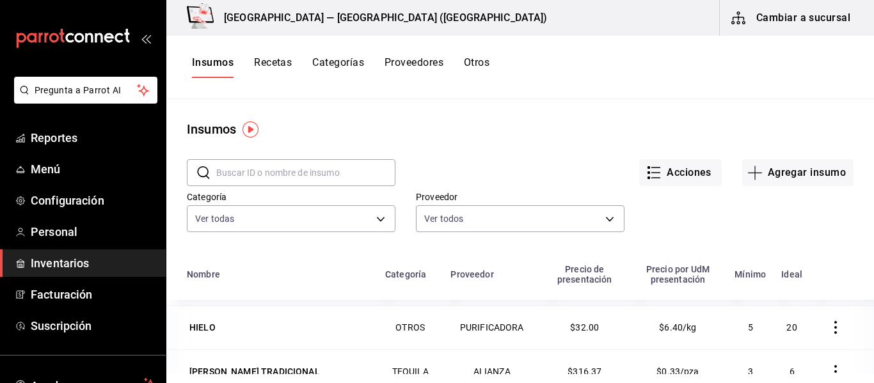
click at [824, 20] on button "Cambiar a sucursal" at bounding box center [792, 18] width 144 height 36
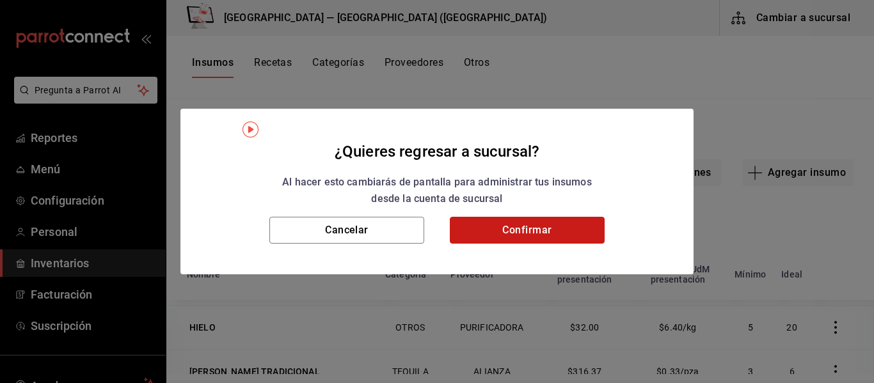
click at [568, 228] on button "Confirmar" at bounding box center [527, 230] width 155 height 27
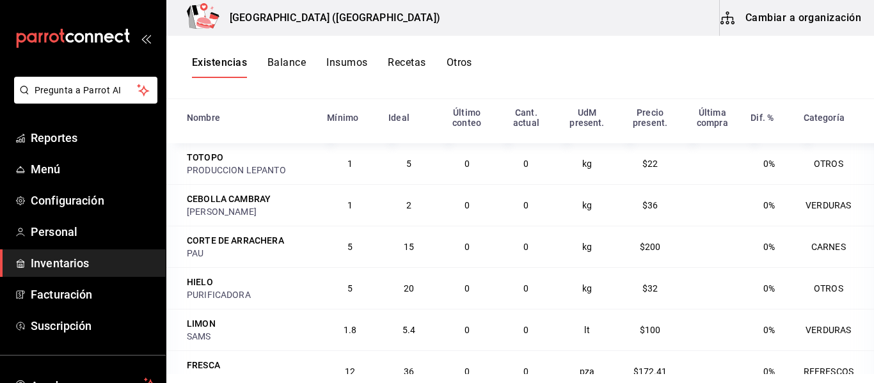
click at [292, 62] on button "Balance" at bounding box center [287, 67] width 38 height 22
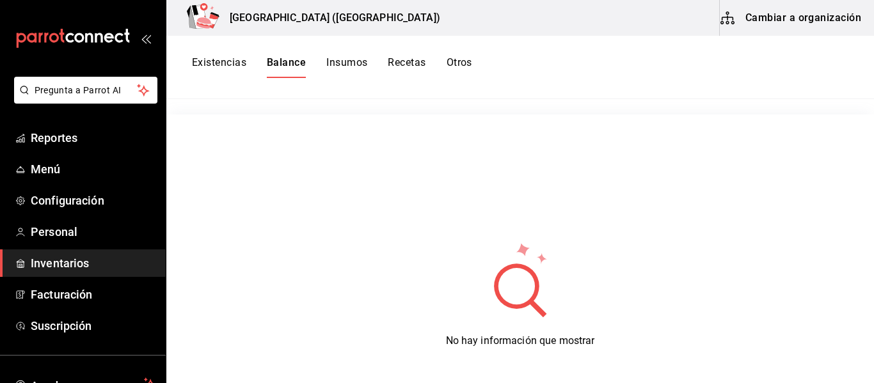
click at [353, 63] on button "Insumos" at bounding box center [346, 67] width 41 height 22
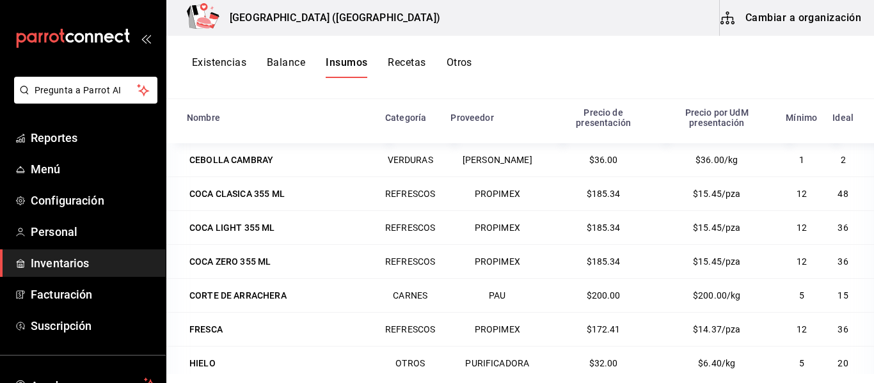
click at [409, 65] on button "Recetas" at bounding box center [407, 67] width 38 height 22
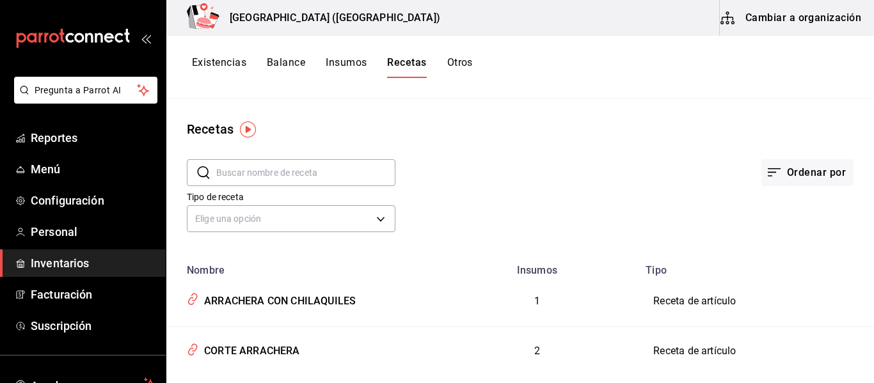
click at [450, 67] on button "Otros" at bounding box center [460, 67] width 26 height 22
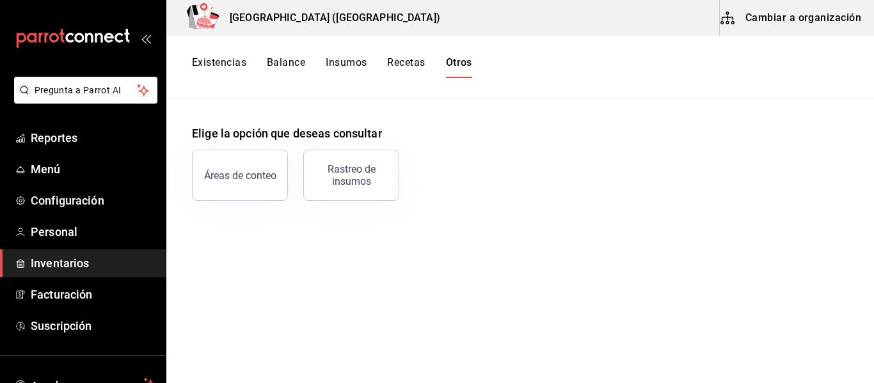
click at [227, 67] on button "Existencias" at bounding box center [219, 67] width 54 height 22
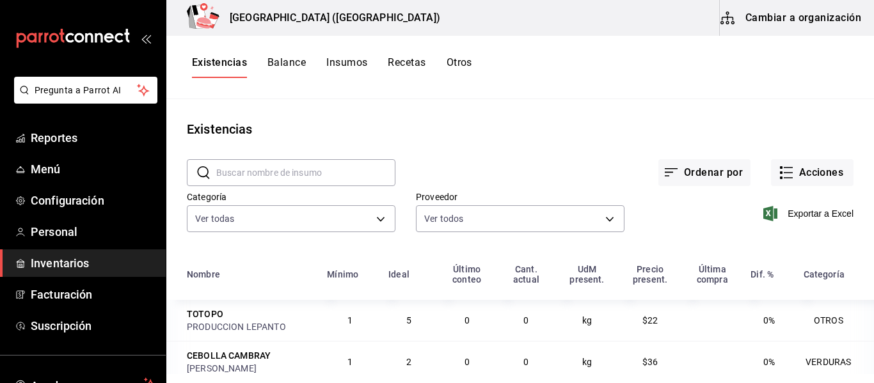
click at [835, 14] on button "Cambiar a organización" at bounding box center [792, 18] width 144 height 36
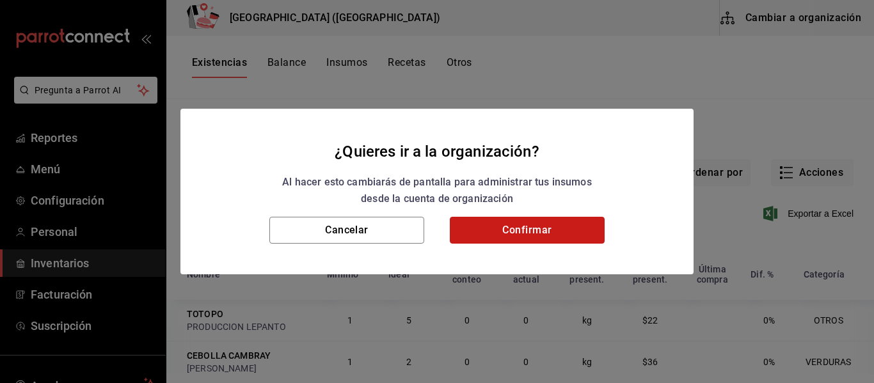
click at [562, 229] on button "Confirmar" at bounding box center [527, 230] width 155 height 27
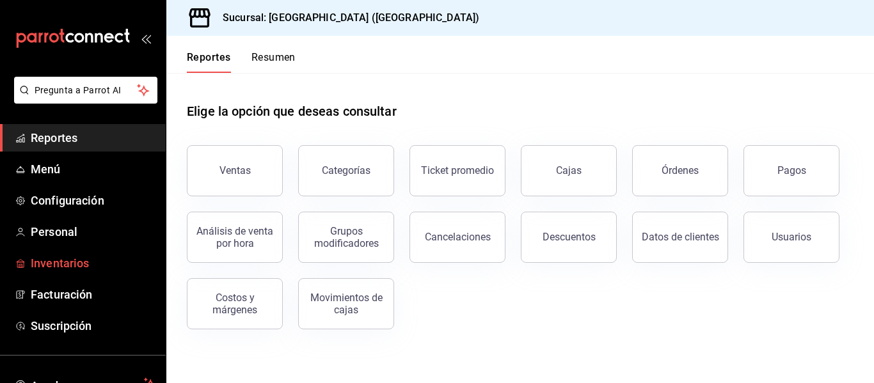
click at [61, 265] on span "Inventarios" at bounding box center [93, 263] width 125 height 17
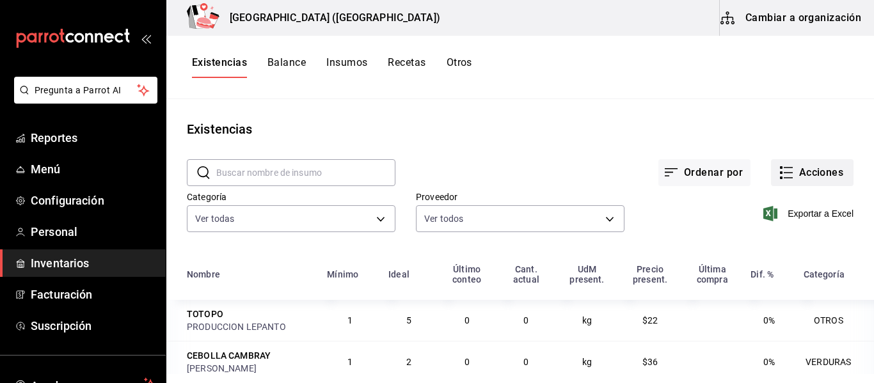
click at [800, 168] on button "Acciones" at bounding box center [812, 172] width 83 height 27
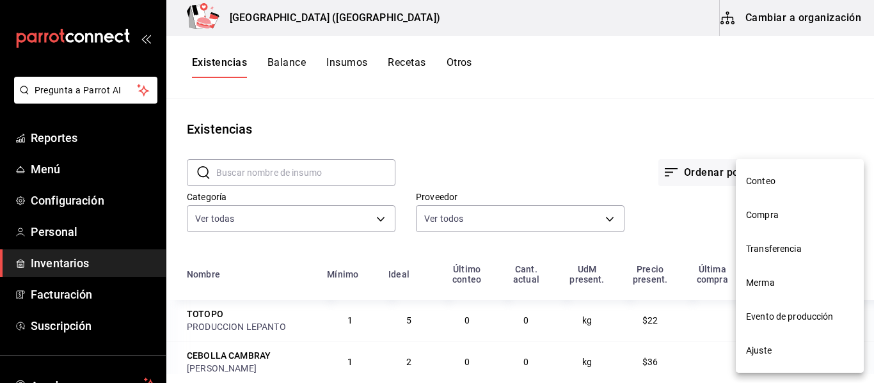
click at [806, 242] on li "Transferencia" at bounding box center [800, 249] width 128 height 34
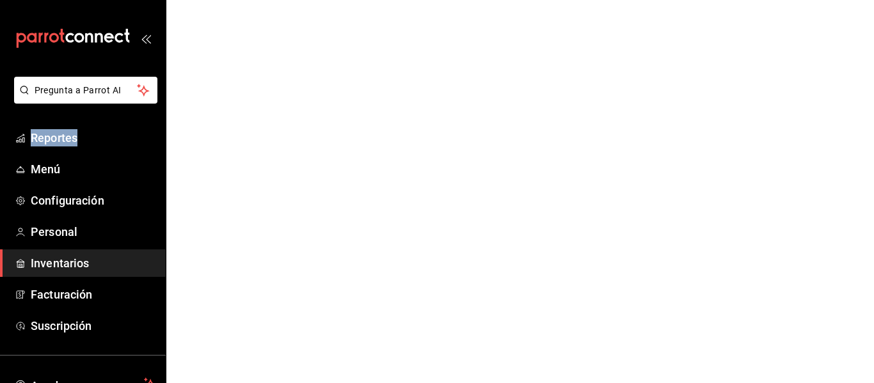
click at [806, 0] on html "Pregunta a Parrot AI Reportes Menú Configuración Personal Inventarios Facturaci…" at bounding box center [437, 0] width 874 height 0
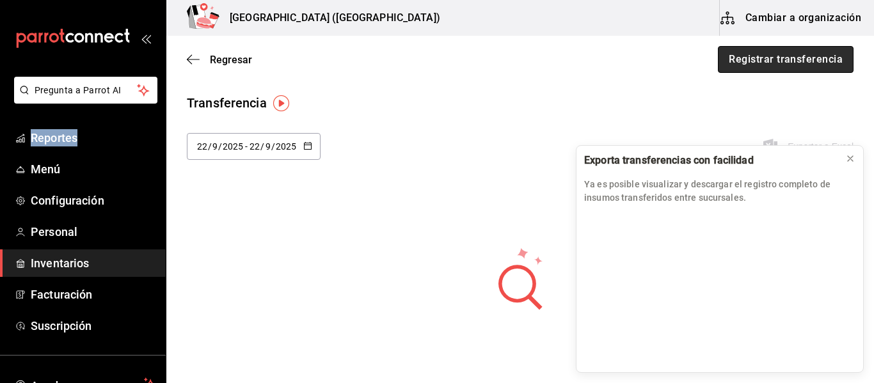
click at [769, 60] on button "Registrar transferencia" at bounding box center [786, 59] width 136 height 27
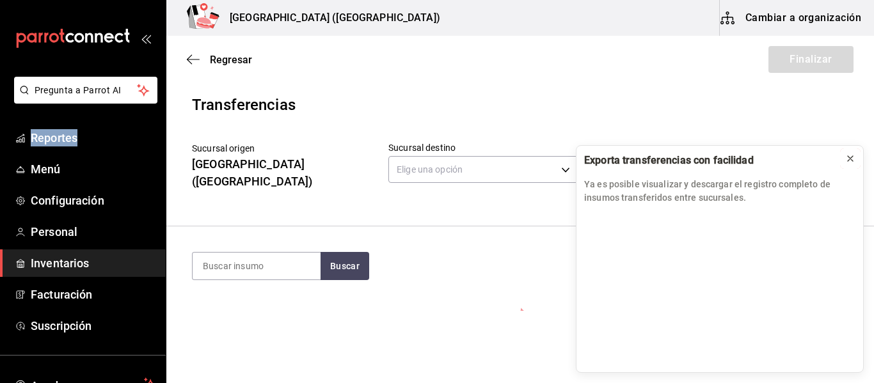
click at [847, 163] on icon at bounding box center [850, 159] width 10 height 10
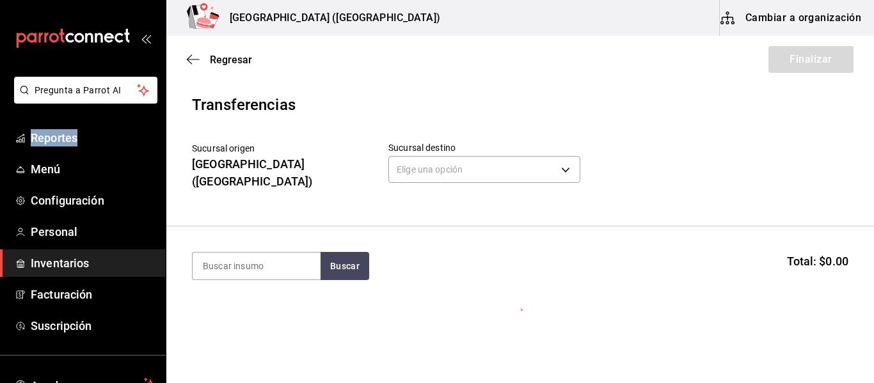
click at [793, 21] on button "Cambiar a organización" at bounding box center [792, 18] width 144 height 36
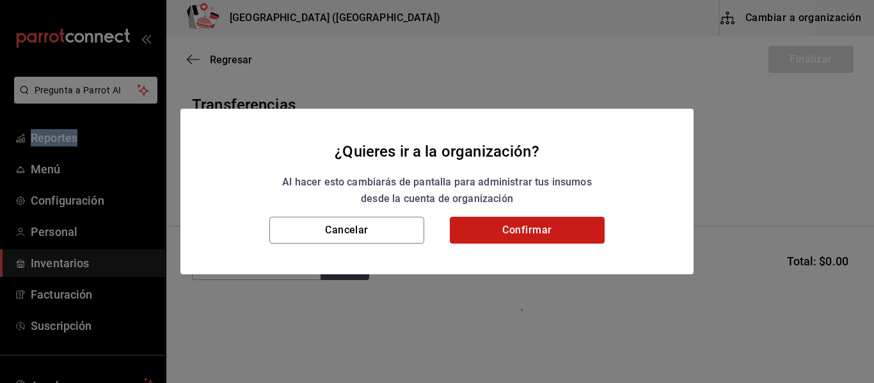
click at [505, 238] on button "Confirmar" at bounding box center [527, 230] width 155 height 27
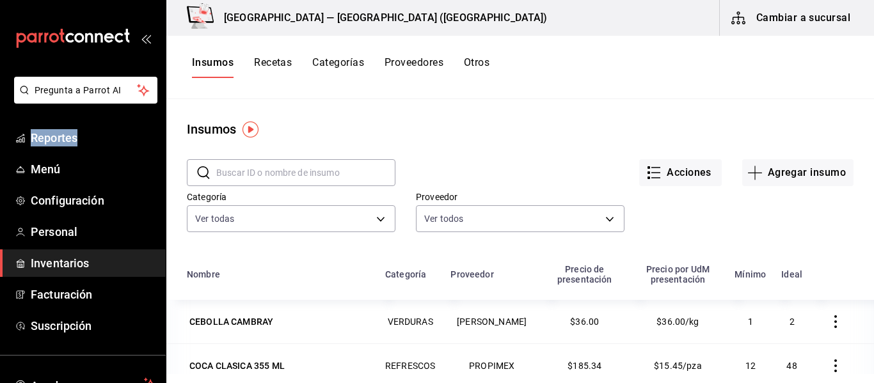
click at [801, 28] on button "Cambiar a sucursal" at bounding box center [792, 18] width 144 height 36
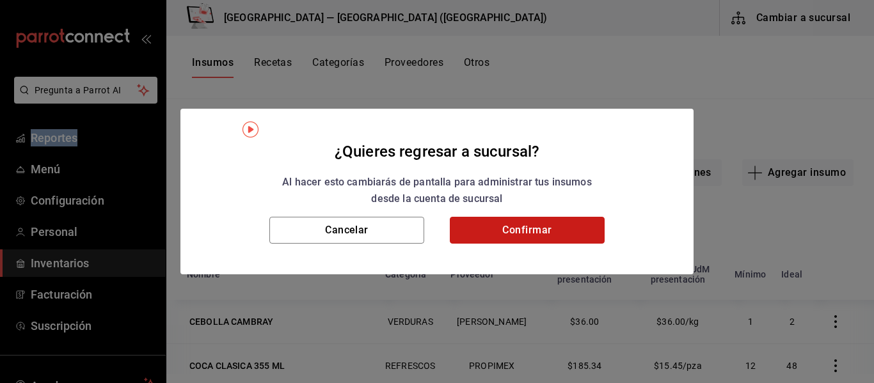
click at [526, 230] on button "Confirmar" at bounding box center [527, 230] width 155 height 27
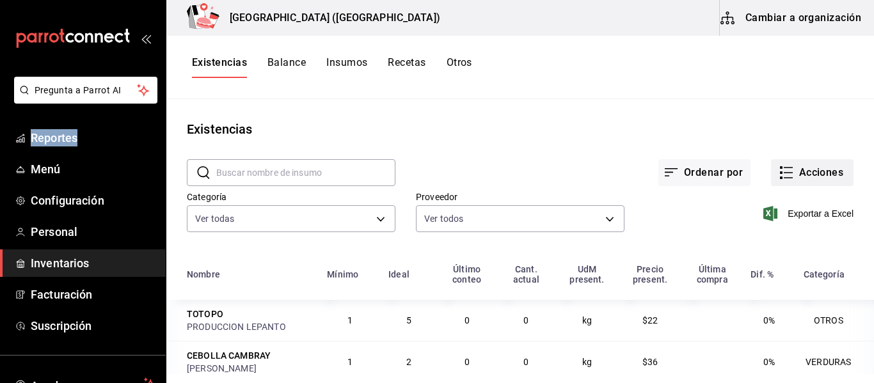
click at [801, 170] on button "Acciones" at bounding box center [812, 172] width 83 height 27
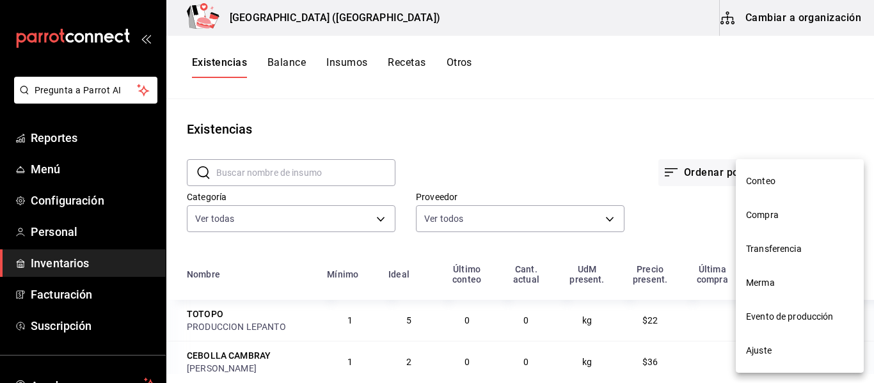
click at [65, 262] on div at bounding box center [437, 191] width 874 height 383
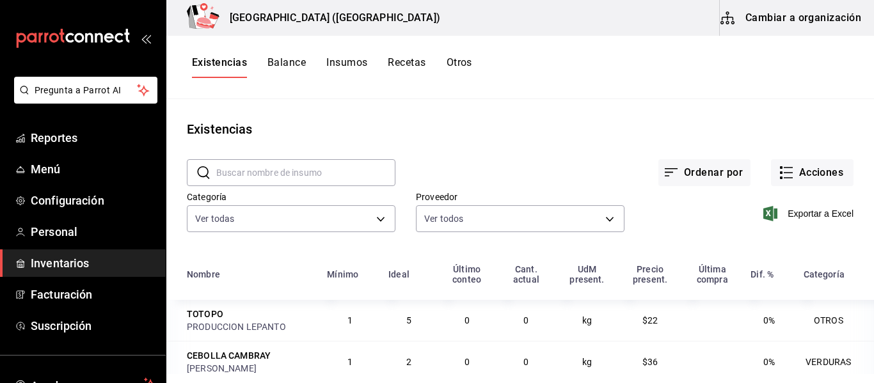
click at [65, 262] on span "Inventarios" at bounding box center [93, 263] width 125 height 17
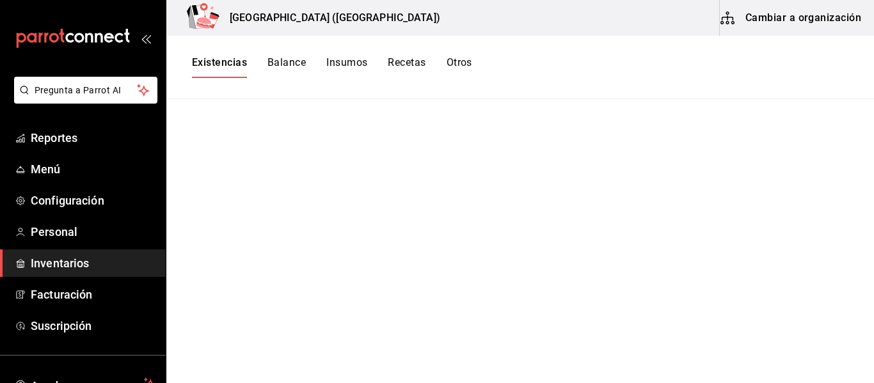
click at [65, 262] on span "Inventarios" at bounding box center [93, 263] width 125 height 17
click at [797, 15] on button "Cambiar a organización" at bounding box center [792, 18] width 144 height 36
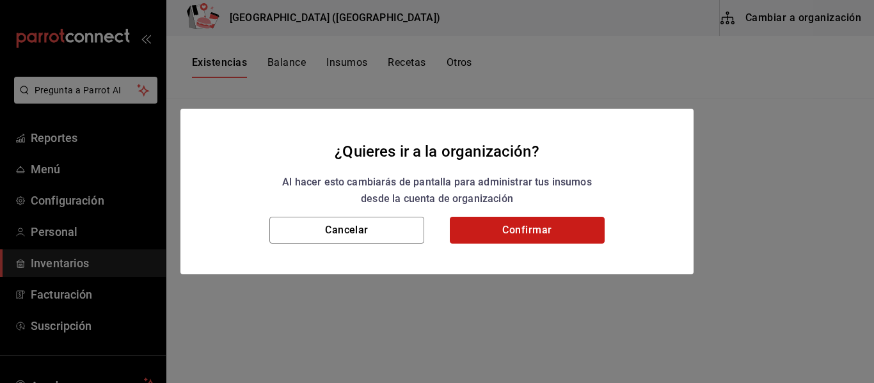
click at [532, 227] on button "Confirmar" at bounding box center [527, 230] width 155 height 27
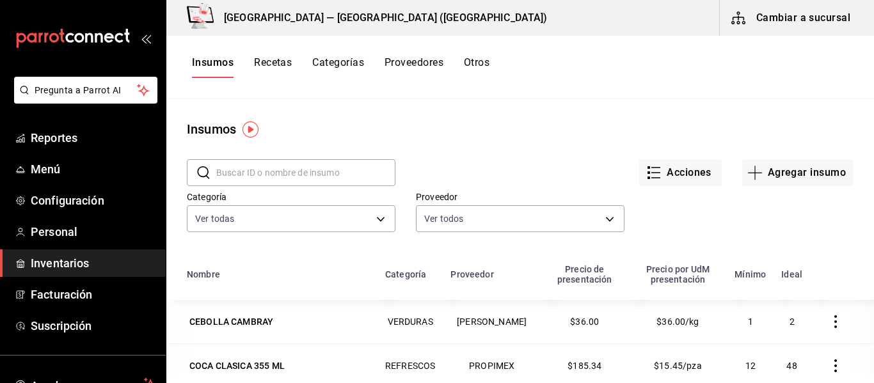
click at [265, 63] on button "Recetas" at bounding box center [273, 67] width 38 height 22
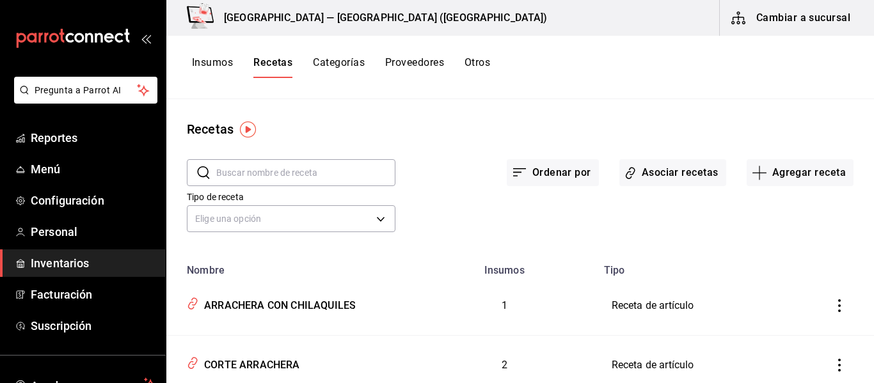
click at [481, 68] on button "Otros" at bounding box center [478, 67] width 26 height 22
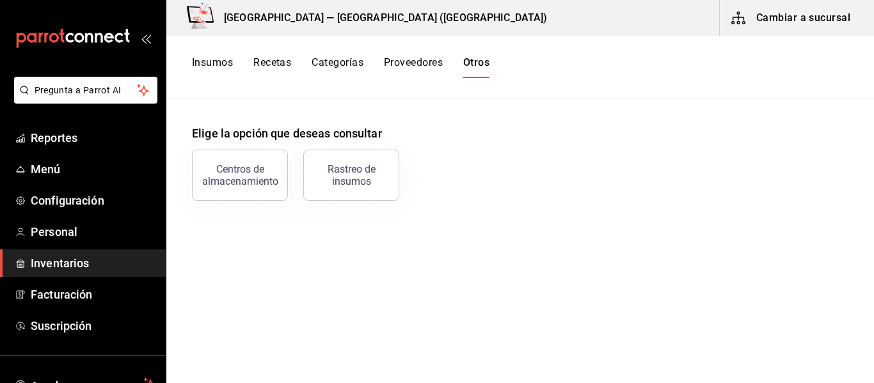
click at [209, 63] on button "Insumos" at bounding box center [212, 67] width 41 height 22
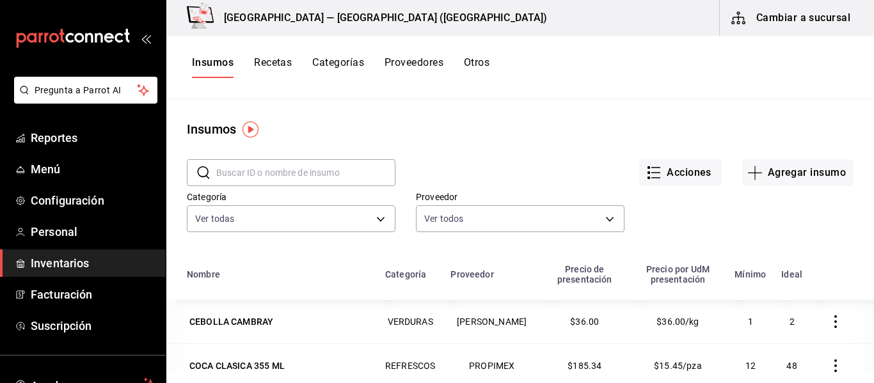
click at [817, 12] on button "Cambiar a sucursal" at bounding box center [792, 18] width 144 height 36
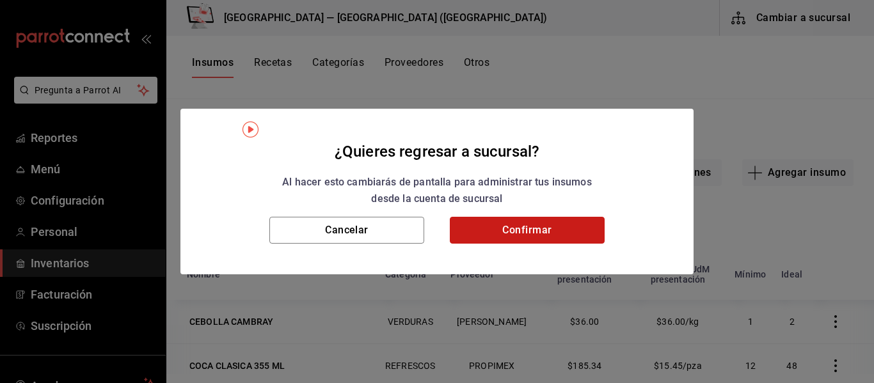
click at [516, 232] on button "Confirmar" at bounding box center [527, 230] width 155 height 27
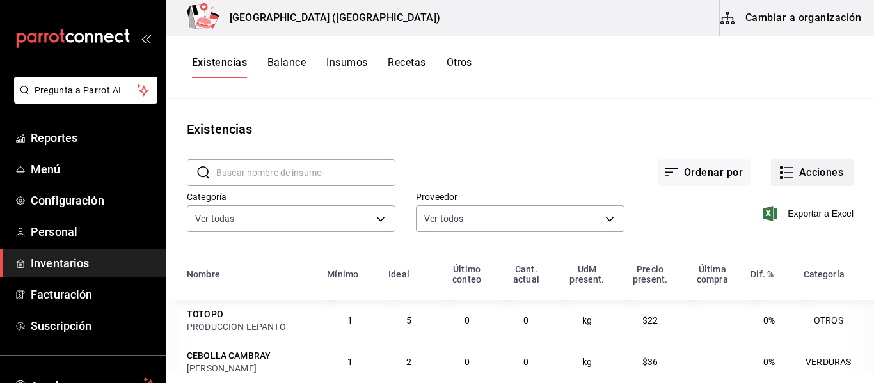
click at [806, 164] on button "Acciones" at bounding box center [812, 172] width 83 height 27
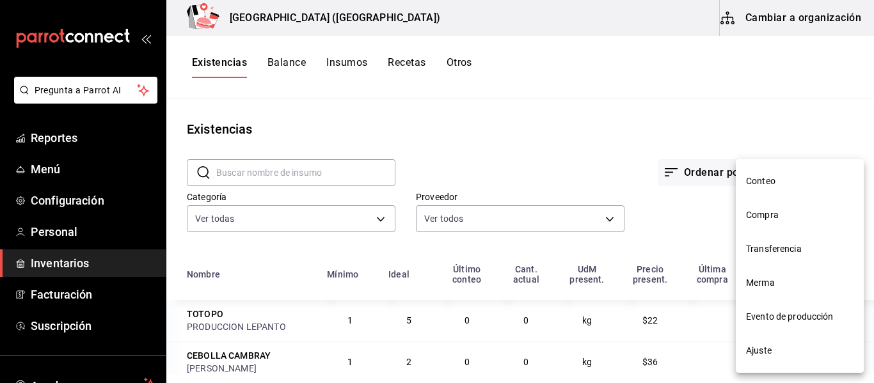
click at [603, 109] on div at bounding box center [437, 191] width 874 height 383
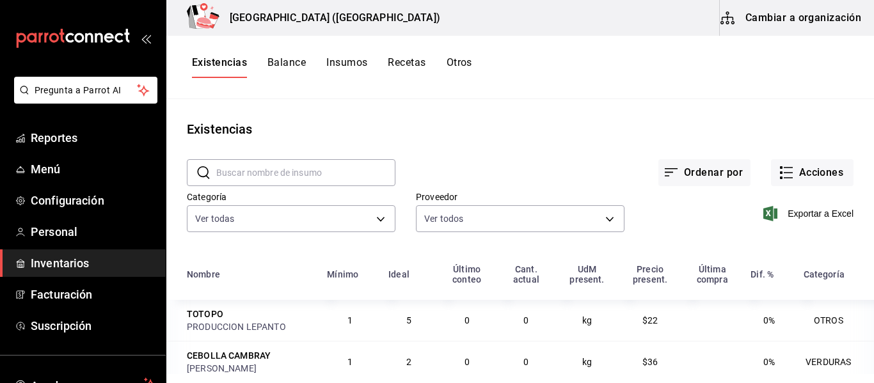
click at [53, 269] on span "Inventarios" at bounding box center [93, 263] width 125 height 17
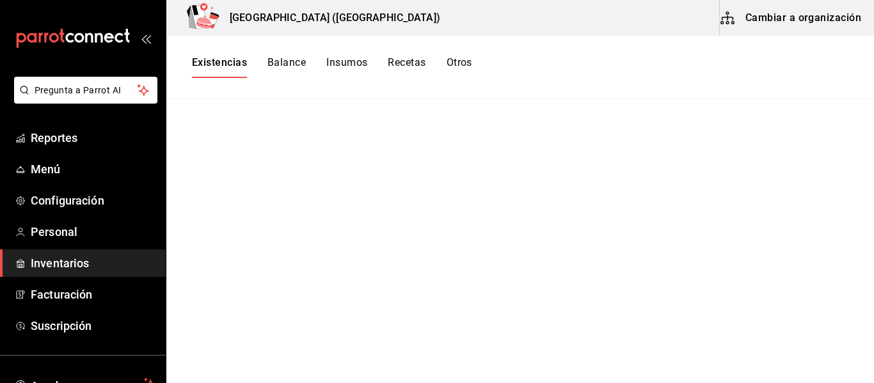
click at [53, 269] on span "Inventarios" at bounding box center [93, 263] width 125 height 17
click at [461, 64] on button "Otros" at bounding box center [460, 67] width 26 height 22
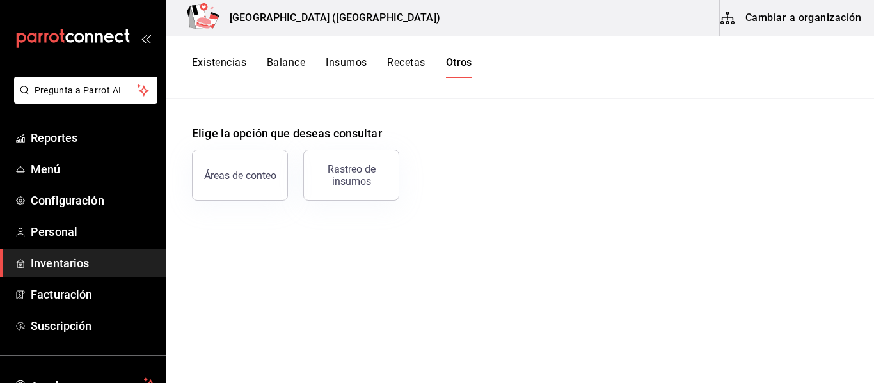
click at [413, 63] on button "Recetas" at bounding box center [406, 67] width 38 height 22
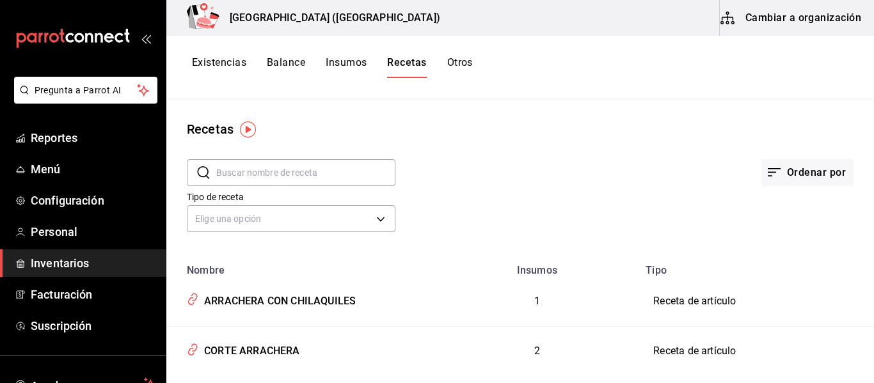
click at [347, 60] on button "Insumos" at bounding box center [346, 67] width 41 height 22
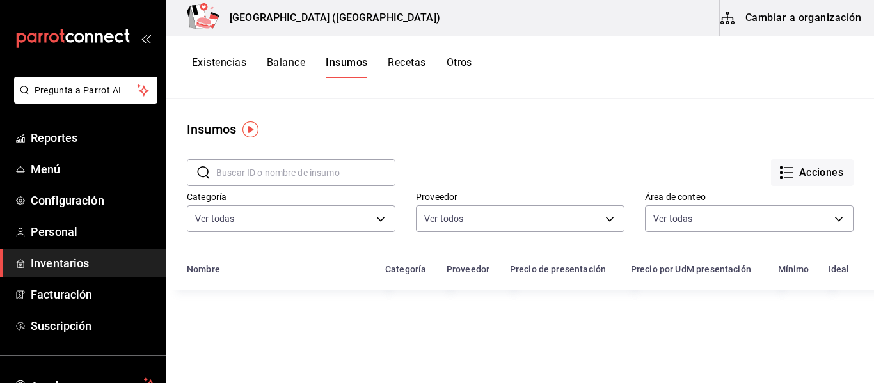
click at [286, 60] on button "Balance" at bounding box center [286, 67] width 38 height 22
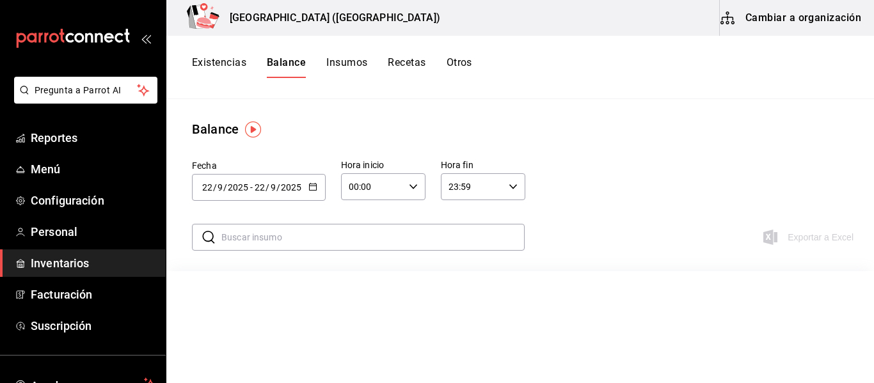
click at [222, 60] on button "Existencias" at bounding box center [219, 67] width 54 height 22
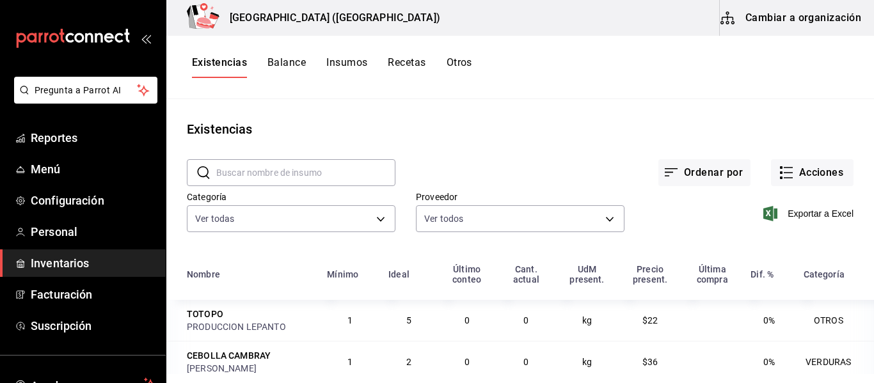
click at [770, 19] on button "Cambiar a organización" at bounding box center [792, 18] width 144 height 36
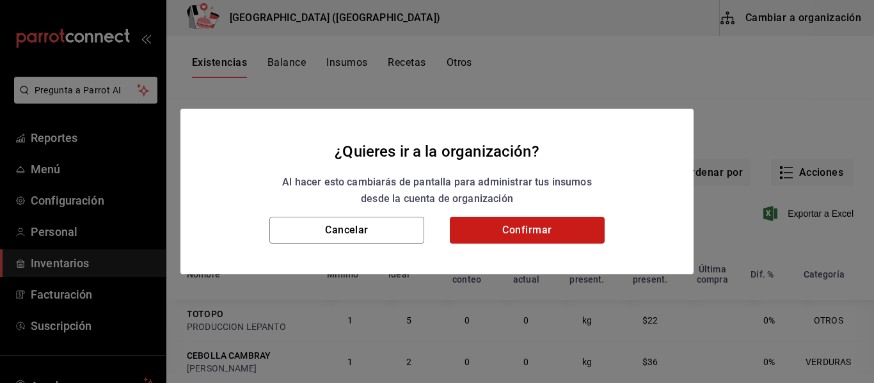
click at [572, 227] on button "Confirmar" at bounding box center [527, 230] width 155 height 27
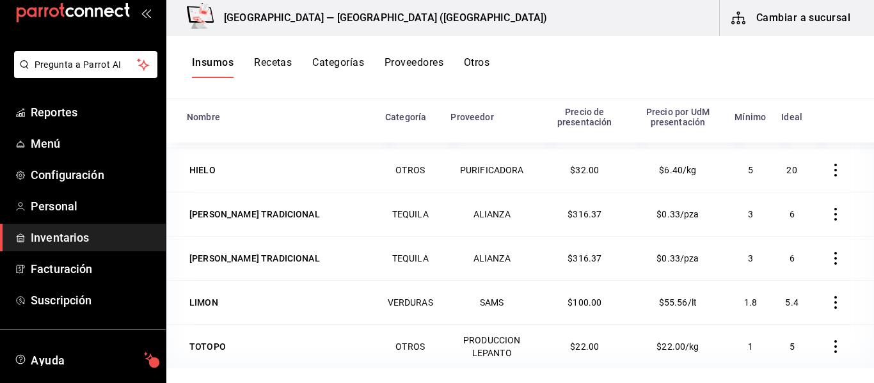
scroll to position [51, 0]
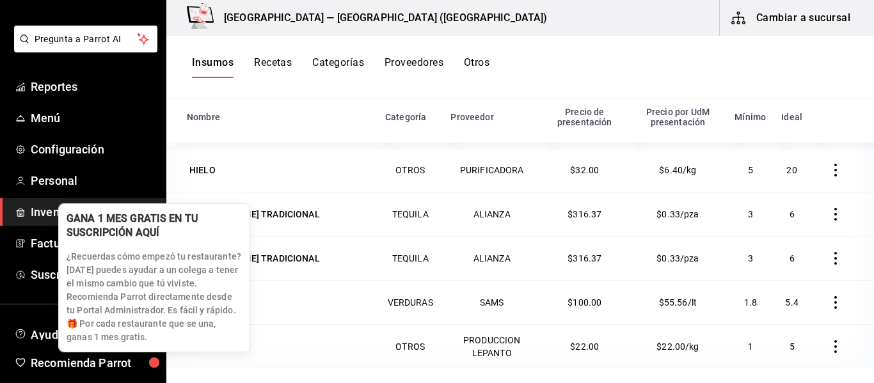
click at [161, 380] on div "button" at bounding box center [154, 362] width 41 height 41
click at [161, 380] on div "button" at bounding box center [154, 363] width 39 height 39
click at [161, 374] on body "Pregunta a Parrot AI Reportes Menú Configuración Personal Inventarios Facturaci…" at bounding box center [437, 187] width 874 height 374
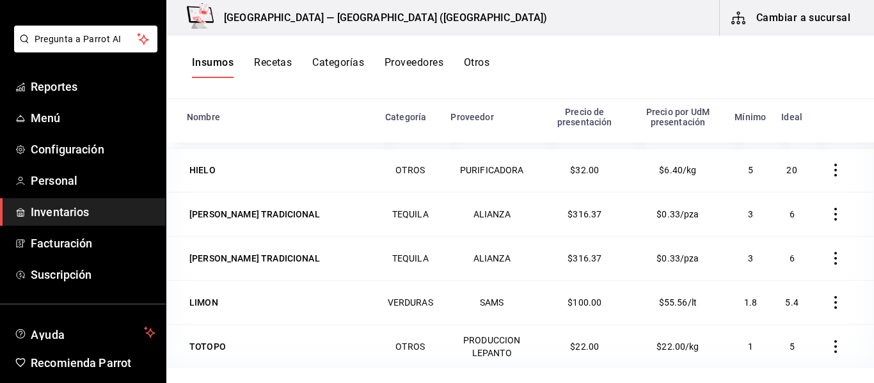
scroll to position [0, 0]
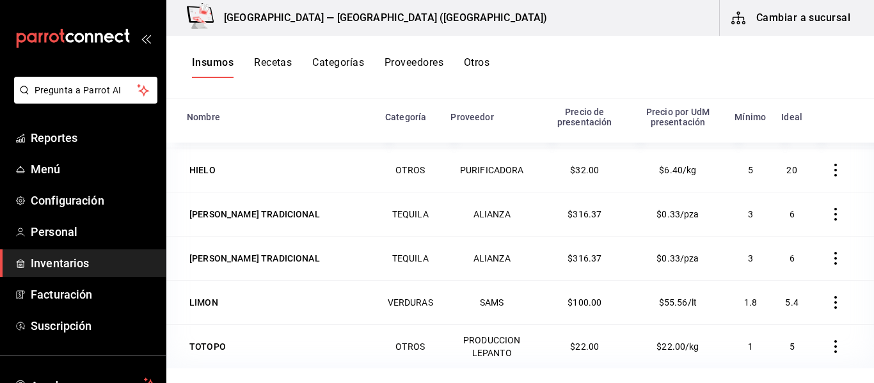
click at [271, 64] on button "Recetas" at bounding box center [273, 67] width 38 height 22
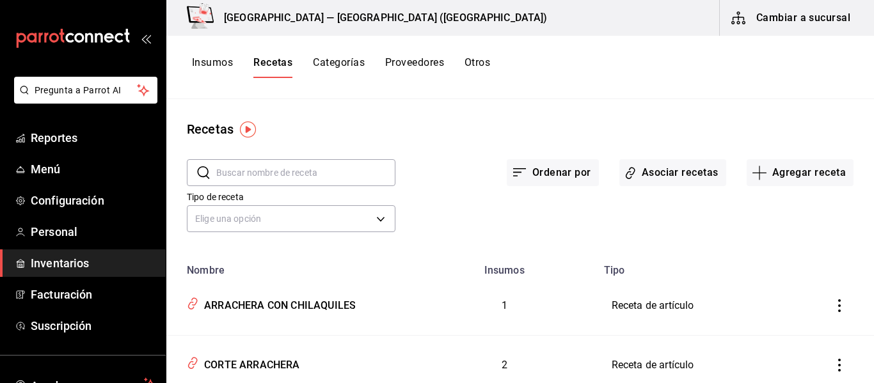
click at [358, 63] on button "Categorías" at bounding box center [339, 67] width 52 height 22
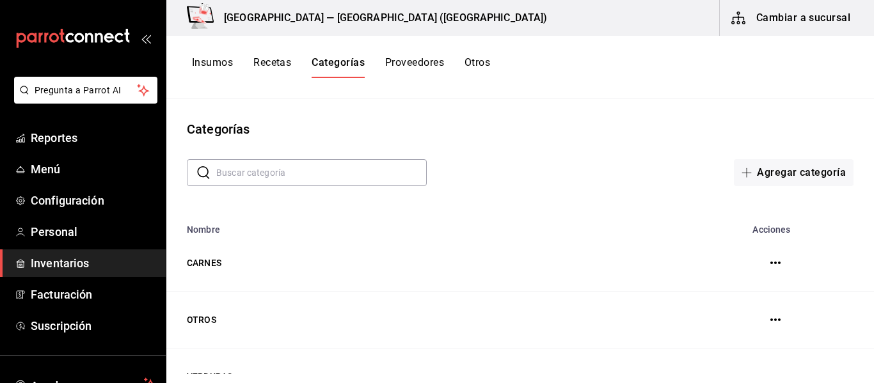
click at [411, 67] on button "Proveedores" at bounding box center [414, 67] width 59 height 22
click at [479, 65] on button "Otros" at bounding box center [480, 67] width 26 height 22
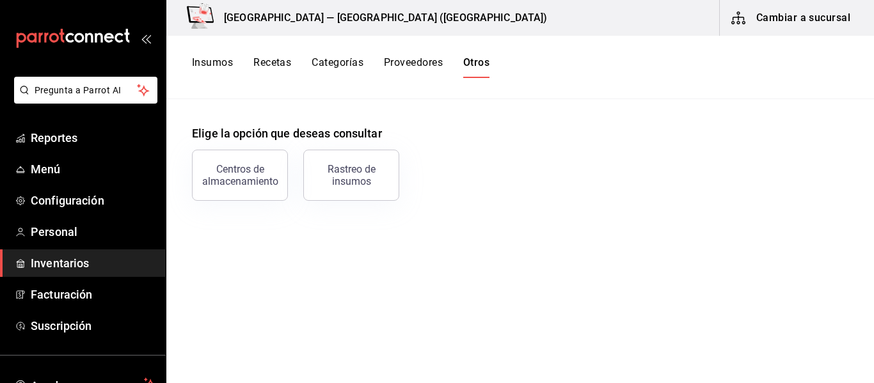
click at [762, 19] on button "Cambiar a sucursal" at bounding box center [792, 18] width 144 height 36
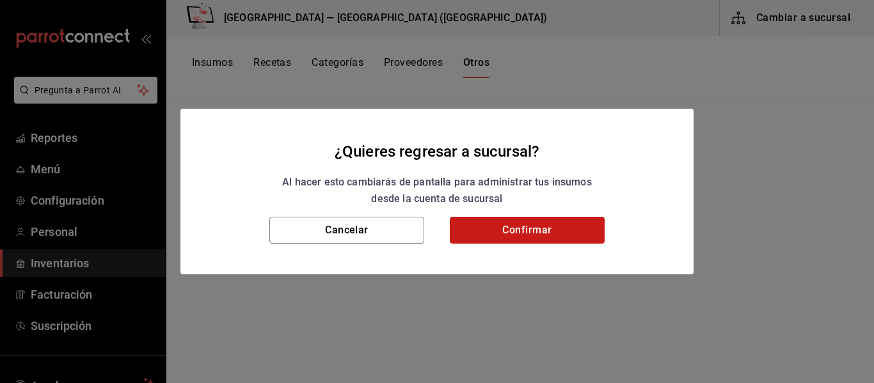
click at [547, 225] on button "Confirmar" at bounding box center [527, 230] width 155 height 27
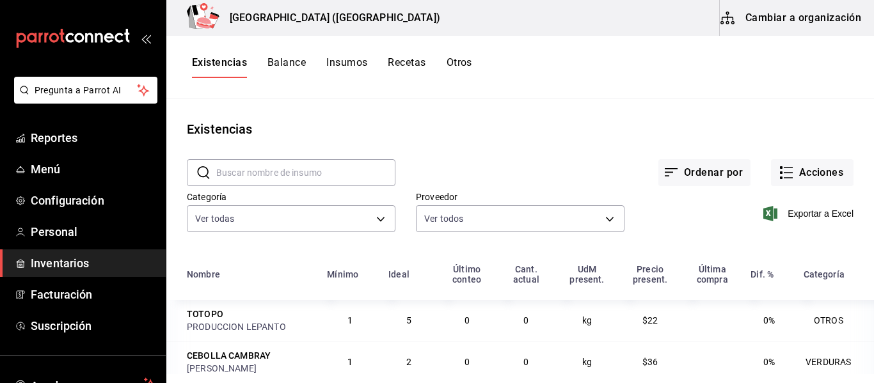
click at [765, 24] on button "Cambiar a organización" at bounding box center [792, 18] width 144 height 36
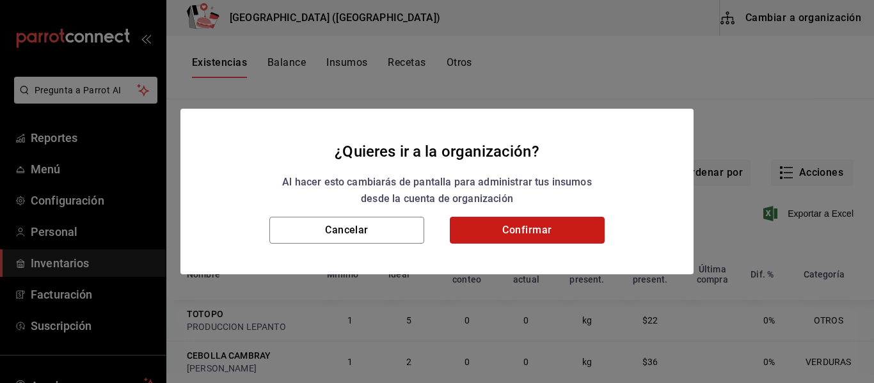
click at [585, 237] on button "Confirmar" at bounding box center [527, 230] width 155 height 27
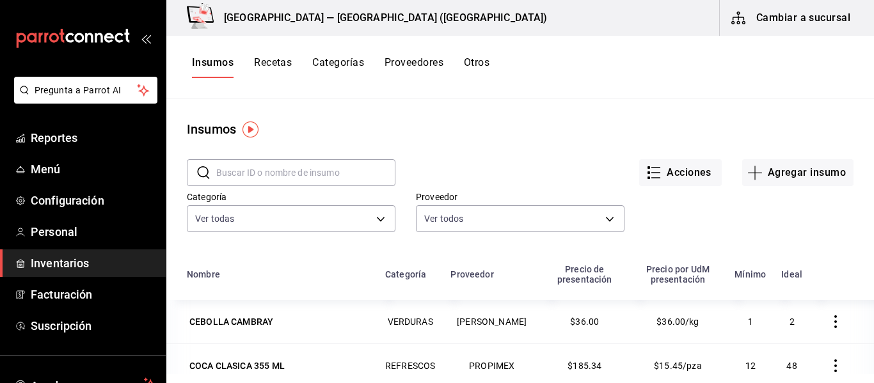
click at [252, 130] on img "button" at bounding box center [251, 130] width 16 height 16
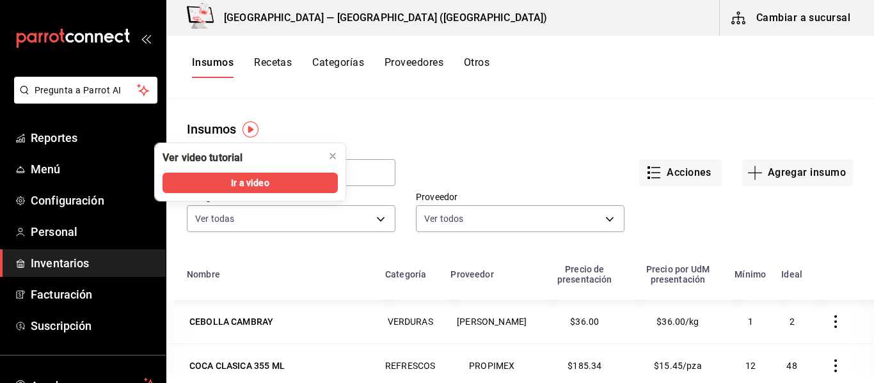
click at [219, 129] on div "Insumos" at bounding box center [211, 129] width 49 height 19
click at [396, 139] on div "Acciones Agregar insumo" at bounding box center [625, 162] width 458 height 47
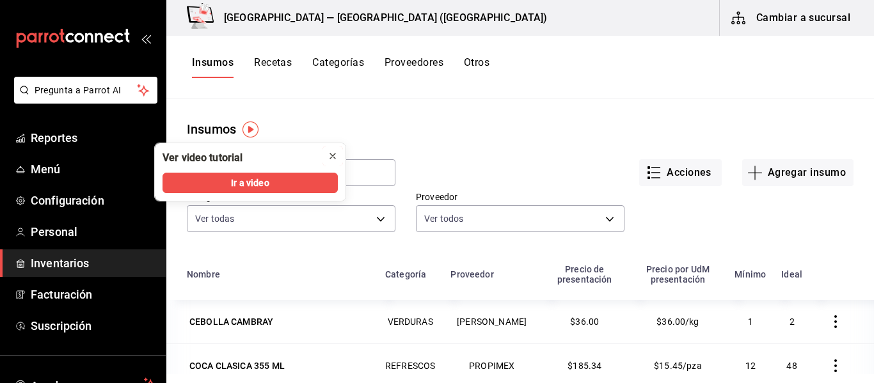
click at [330, 159] on icon "close" at bounding box center [332, 156] width 5 height 5
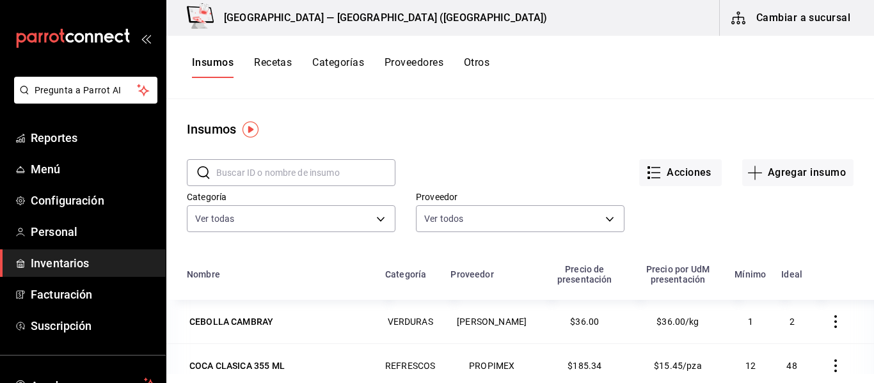
click at [482, 65] on button "Otros" at bounding box center [477, 67] width 26 height 22
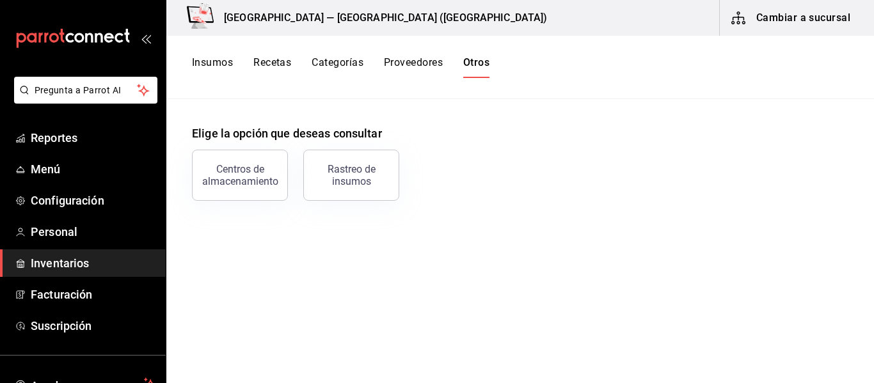
click at [223, 64] on button "Insumos" at bounding box center [212, 67] width 41 height 22
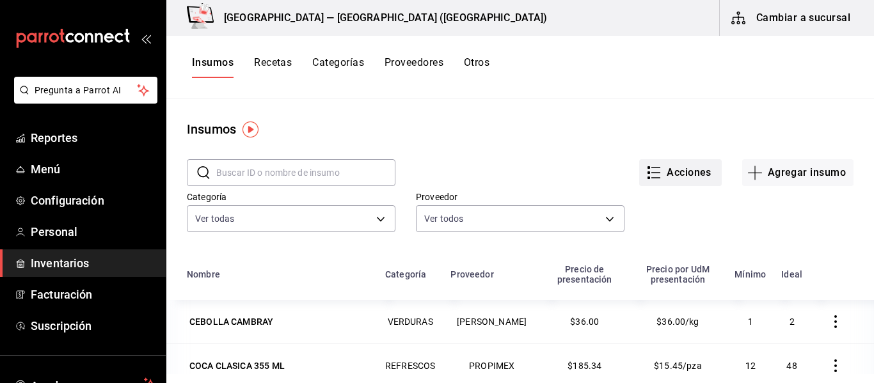
click at [694, 177] on button "Acciones" at bounding box center [680, 172] width 83 height 27
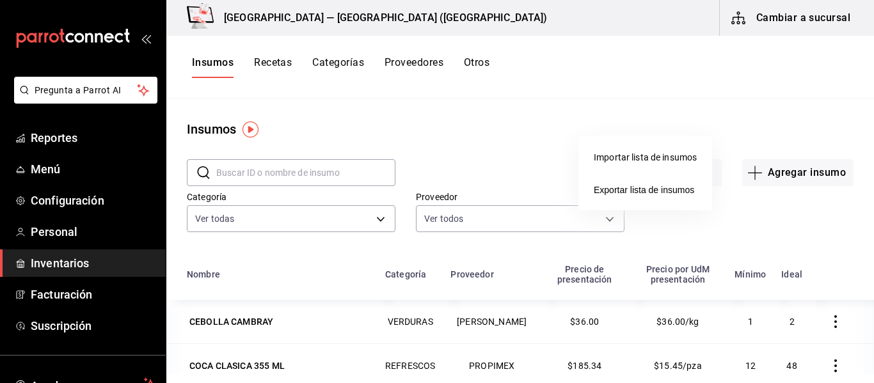
click at [660, 159] on div "Importar lista de insumos" at bounding box center [645, 157] width 103 height 13
click at [0, 0] on input "Importar lista de insumos" at bounding box center [0, 0] width 0 height 0
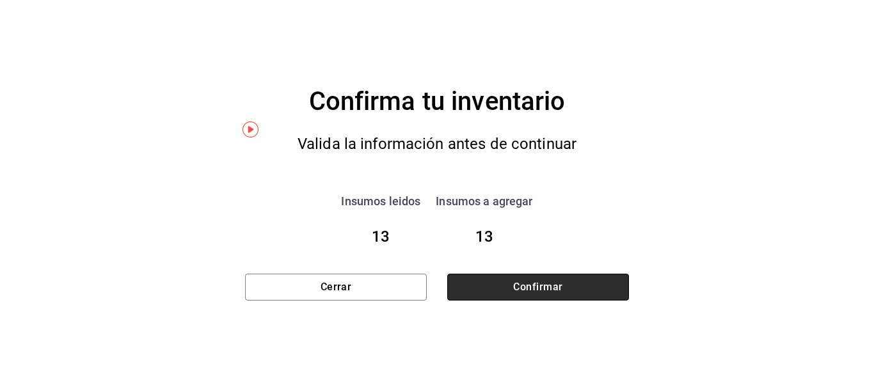
click at [498, 286] on button "Confirmar" at bounding box center [538, 287] width 182 height 27
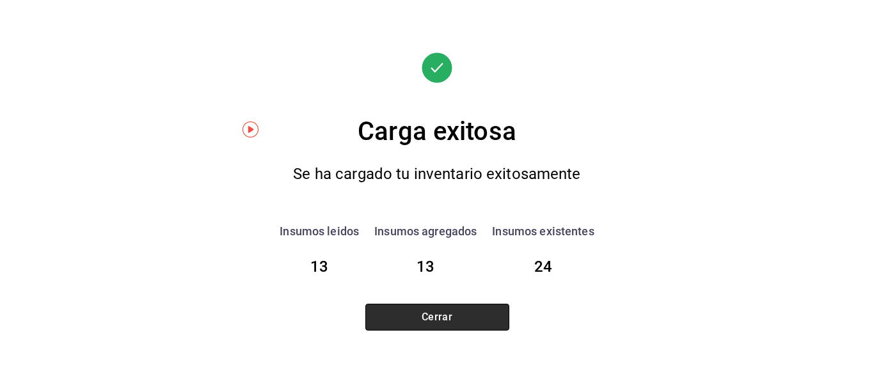
click at [451, 323] on button "Cerrar" at bounding box center [437, 317] width 144 height 27
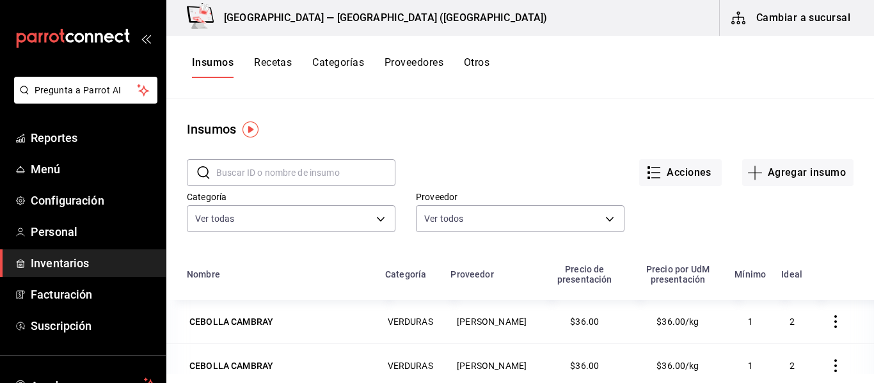
click at [276, 64] on button "Recetas" at bounding box center [273, 67] width 38 height 22
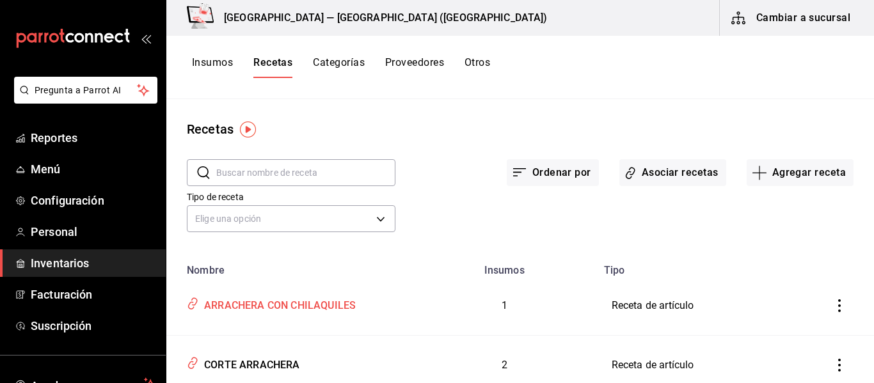
click at [338, 297] on div "ARRACHERA CON CHILAQUILES" at bounding box center [277, 304] width 157 height 20
type input "ARRACHERA CON CHILAQUILES"
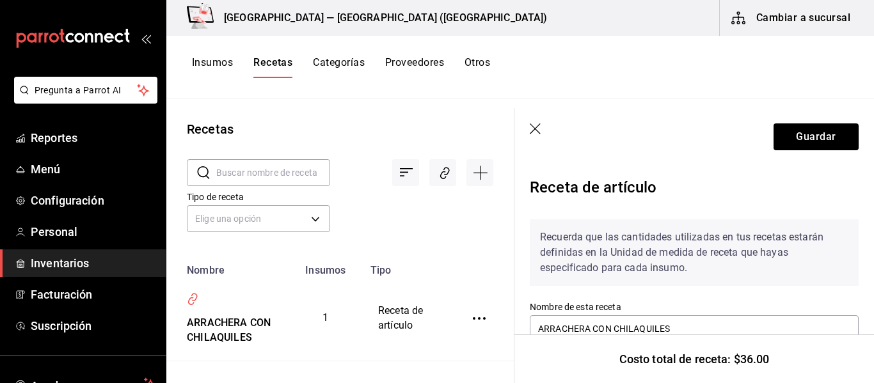
scroll to position [232, 0]
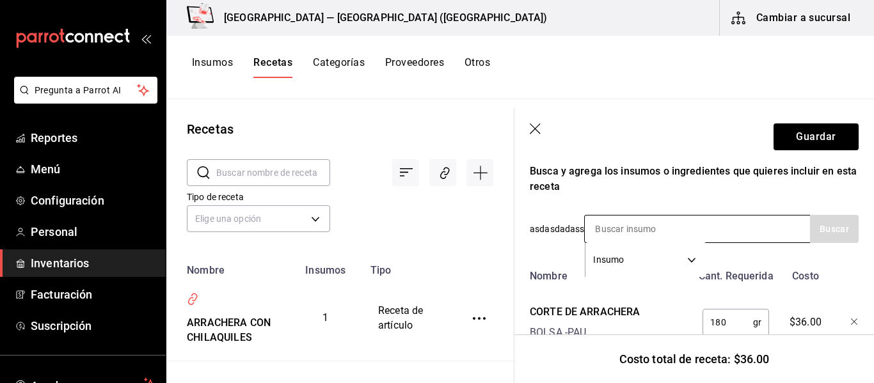
click at [664, 224] on input at bounding box center [649, 229] width 128 height 27
type input "CREMA"
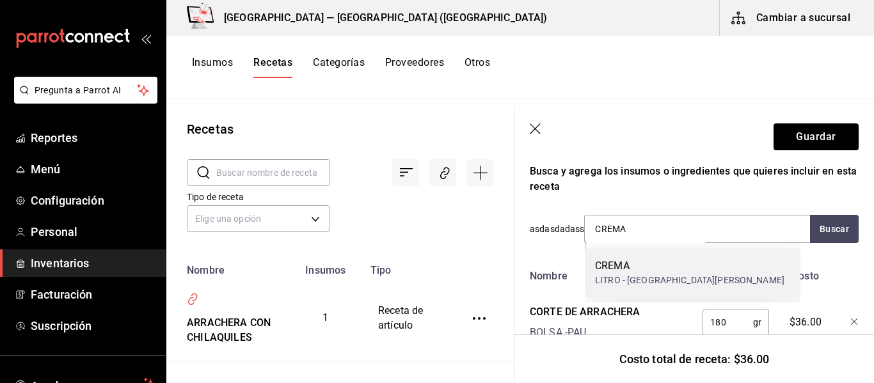
click at [639, 275] on div "LITRO - [GEOGRAPHIC_DATA][PERSON_NAME]" at bounding box center [689, 280] width 189 height 13
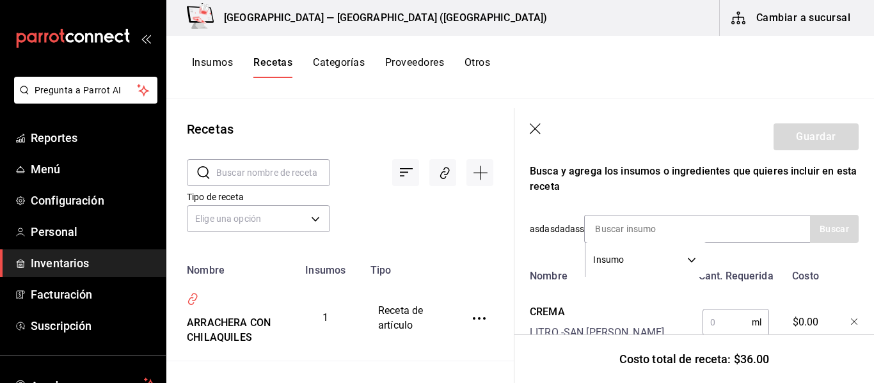
click at [710, 328] on input "text" at bounding box center [727, 323] width 49 height 26
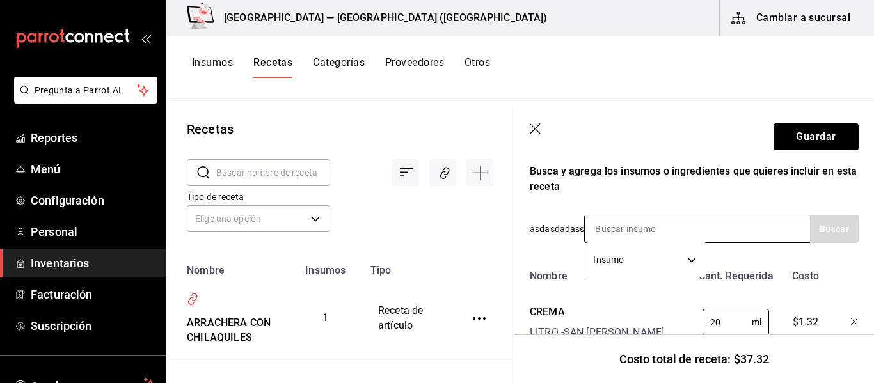
type input "20"
click at [719, 234] on div "Insumo SUPPLY" at bounding box center [697, 229] width 226 height 28
click at [621, 227] on input at bounding box center [649, 229] width 128 height 27
type input "C"
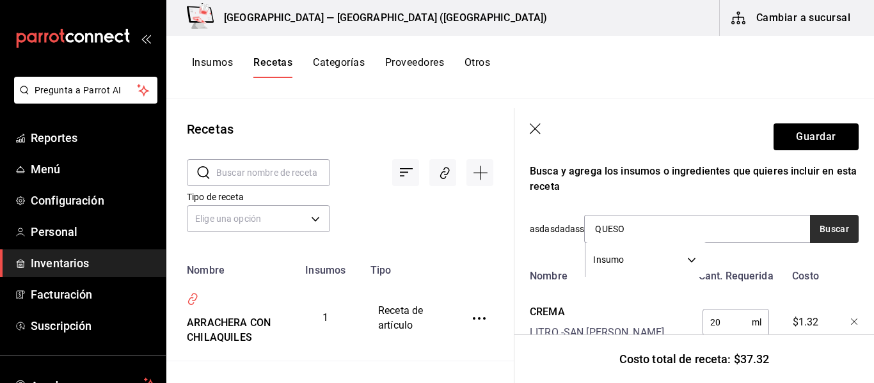
type input "QUESO"
click at [819, 230] on button "Buscar" at bounding box center [834, 229] width 49 height 28
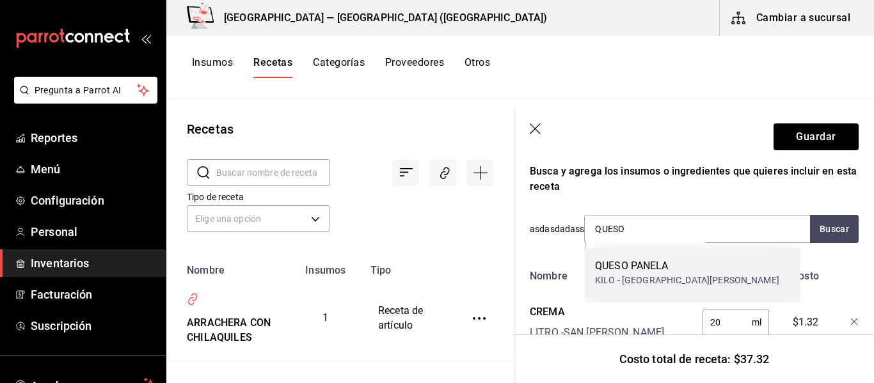
click at [645, 271] on div "QUESO PANELA" at bounding box center [687, 266] width 184 height 15
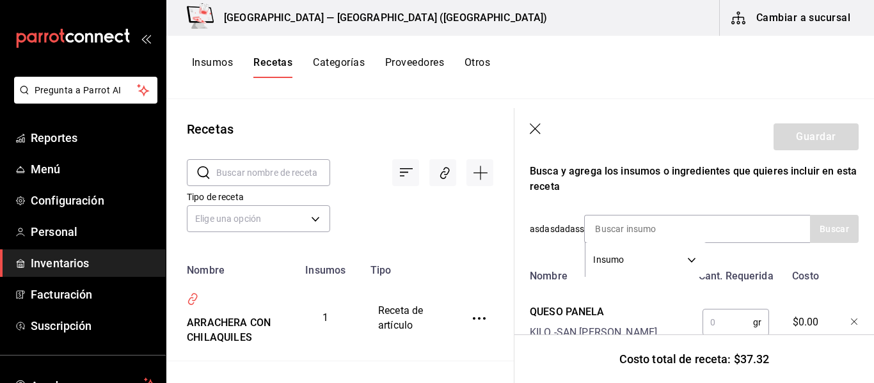
click at [724, 323] on input "text" at bounding box center [728, 323] width 51 height 26
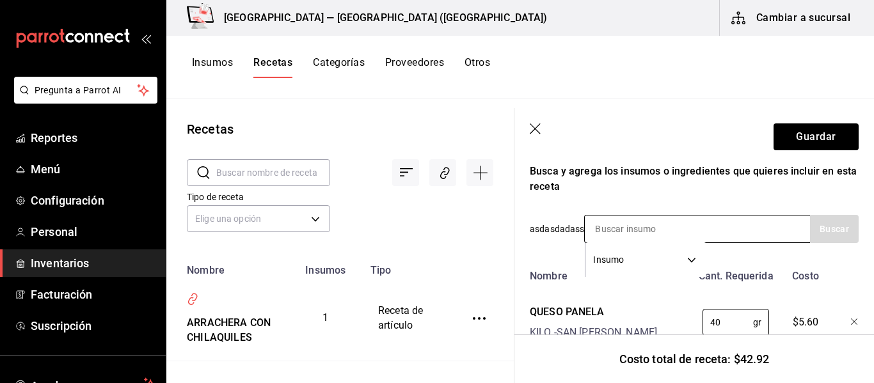
type input "40"
click at [680, 231] on input at bounding box center [649, 229] width 128 height 27
type input "SALSA"
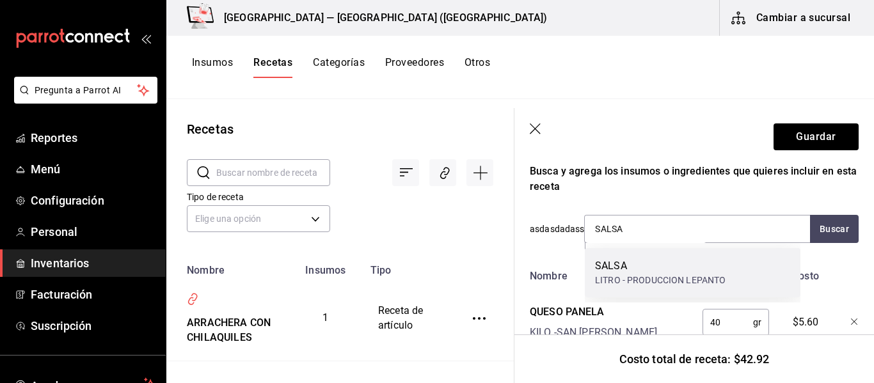
click at [711, 282] on div "LITRO - PRODUCCION LEPANTO" at bounding box center [660, 280] width 131 height 13
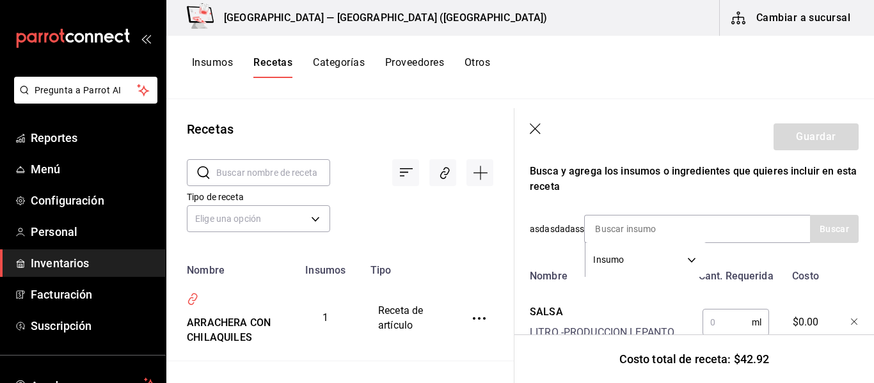
click at [717, 322] on input "text" at bounding box center [727, 323] width 49 height 26
type input "200"
click at [831, 142] on button "Guardar" at bounding box center [816, 137] width 85 height 27
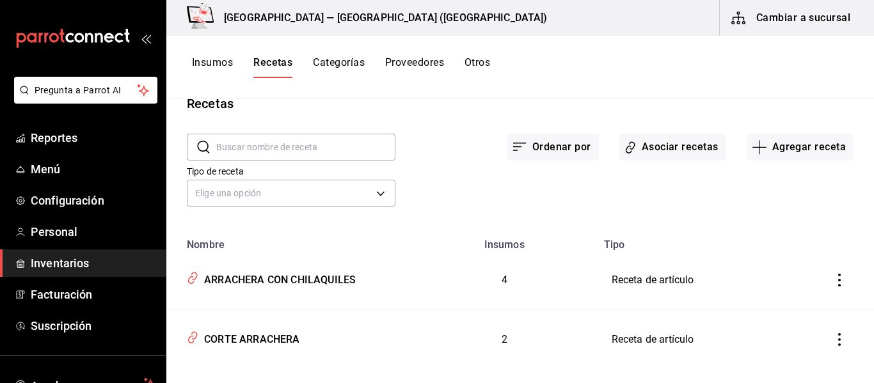
scroll to position [46, 0]
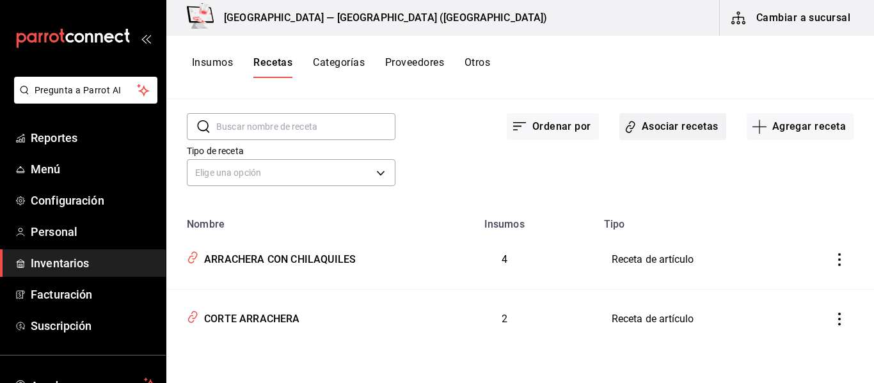
click at [687, 129] on button "Asociar recetas" at bounding box center [672, 126] width 107 height 27
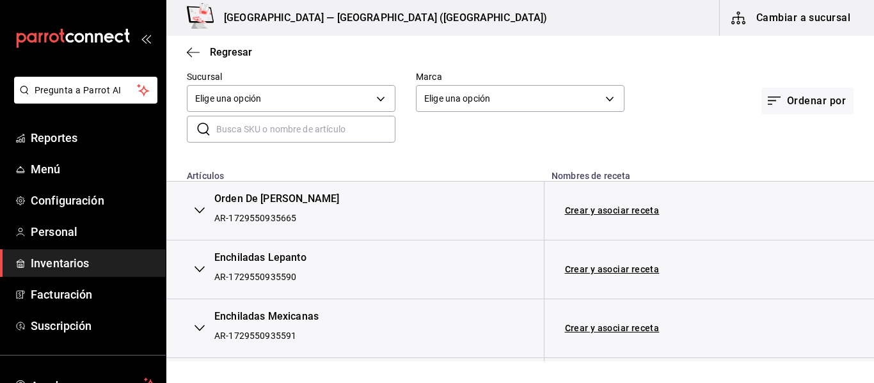
scroll to position [128, 0]
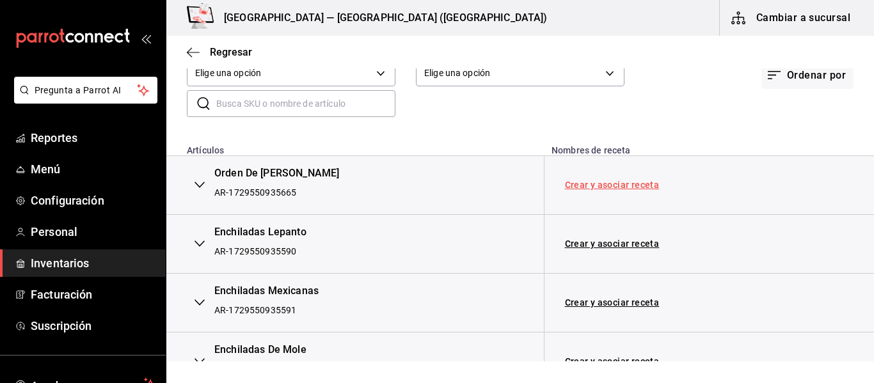
click at [596, 184] on link "Crear y asociar receta" at bounding box center [612, 184] width 95 height 9
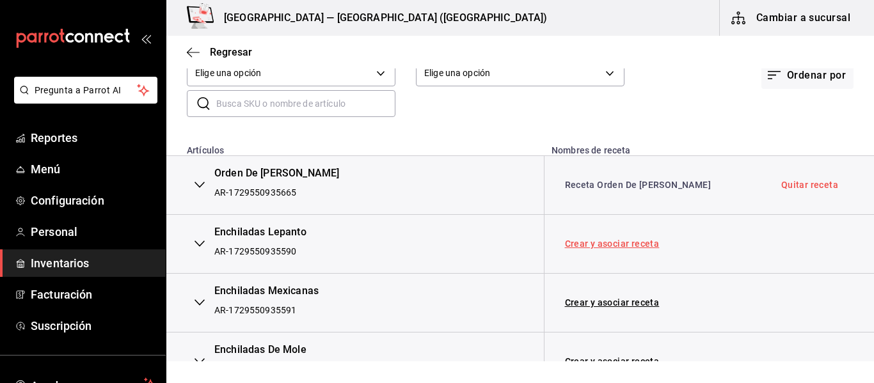
click at [596, 241] on link "Crear y asociar receta" at bounding box center [612, 243] width 95 height 9
click at [788, 186] on link "Quitar receta" at bounding box center [809, 184] width 57 height 9
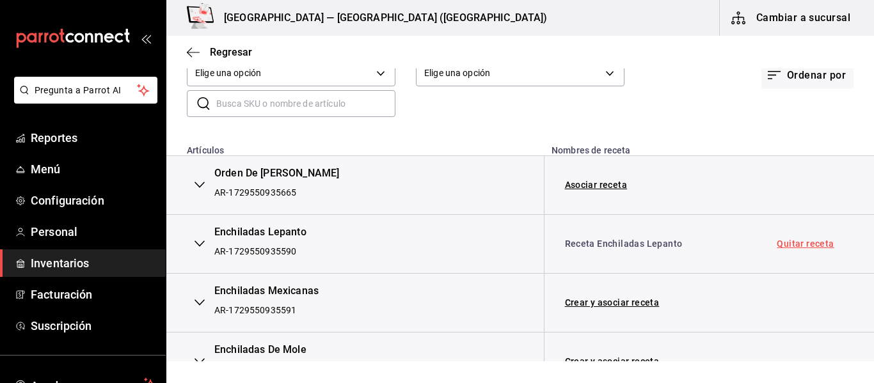
click at [783, 241] on link "Quitar receta" at bounding box center [805, 243] width 57 height 9
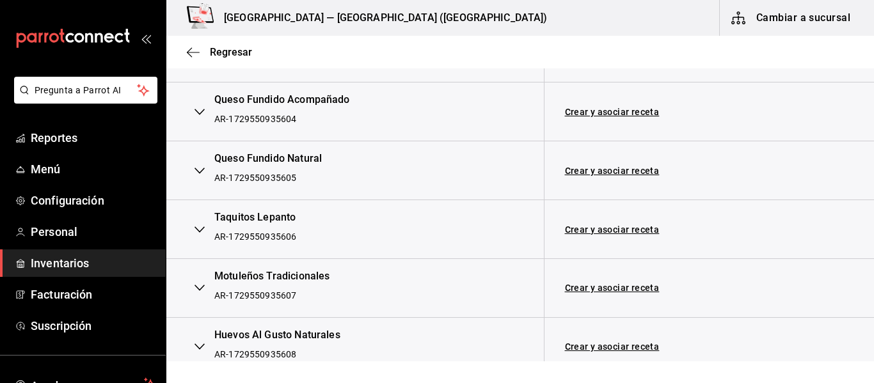
scroll to position [1109, 0]
